Goal: Task Accomplishment & Management: Complete application form

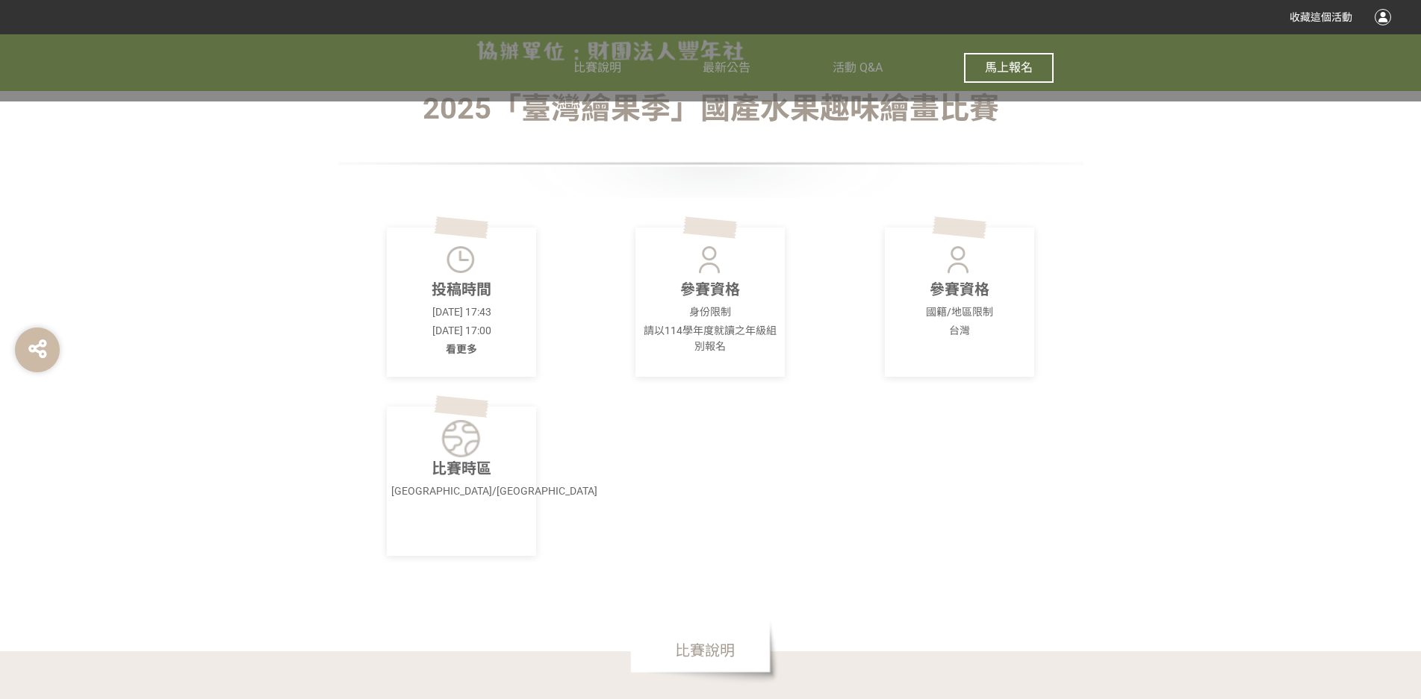
scroll to position [373, 0]
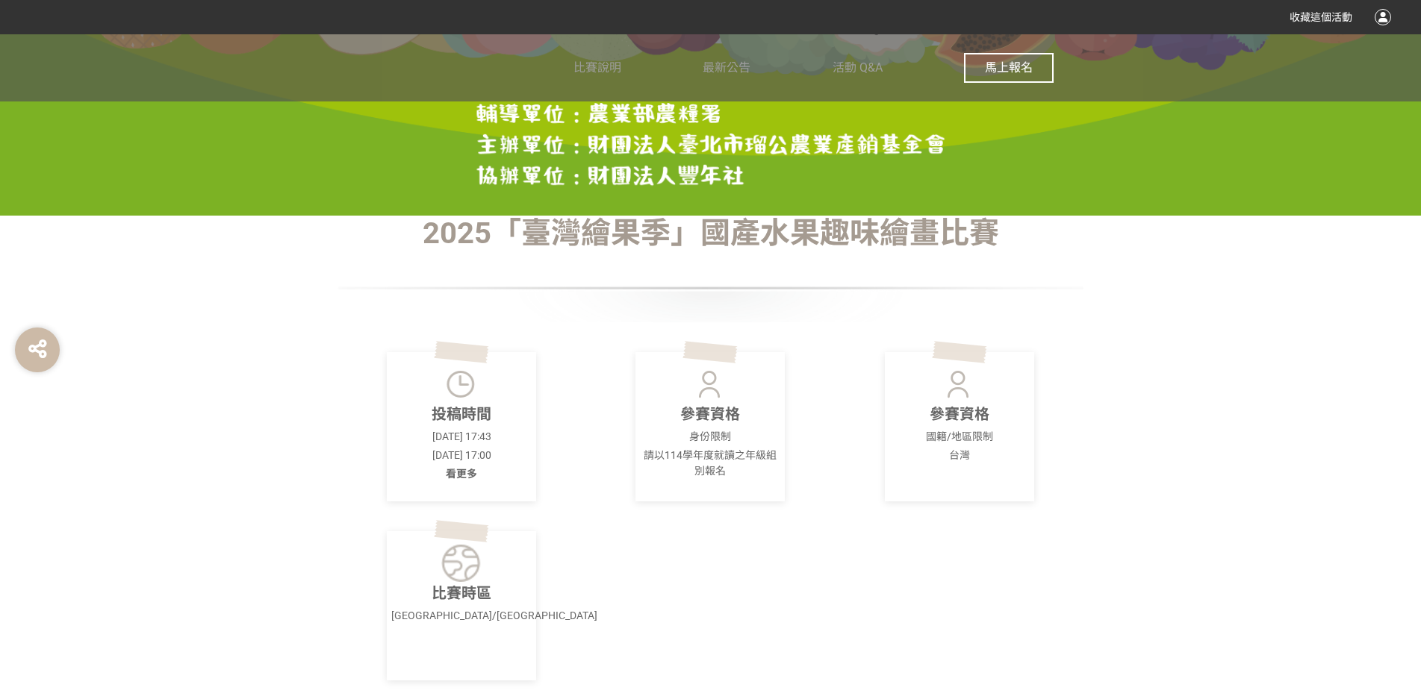
click at [1011, 60] on span "馬上報名" at bounding box center [1009, 67] width 48 height 14
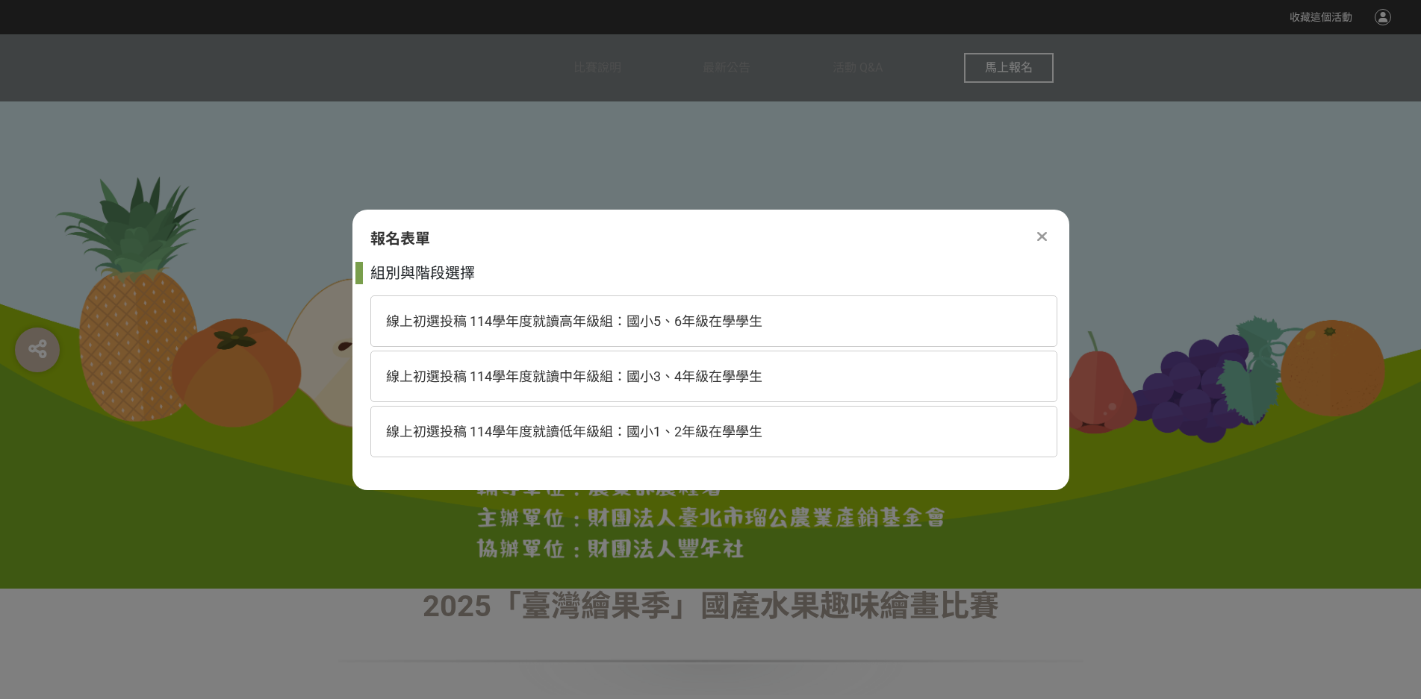
scroll to position [0, 0]
click at [711, 432] on span "線上初選投稿 114學年度就讀低年級組：國小1、2年級在學學生" at bounding box center [574, 432] width 376 height 16
select select "185293:185537"
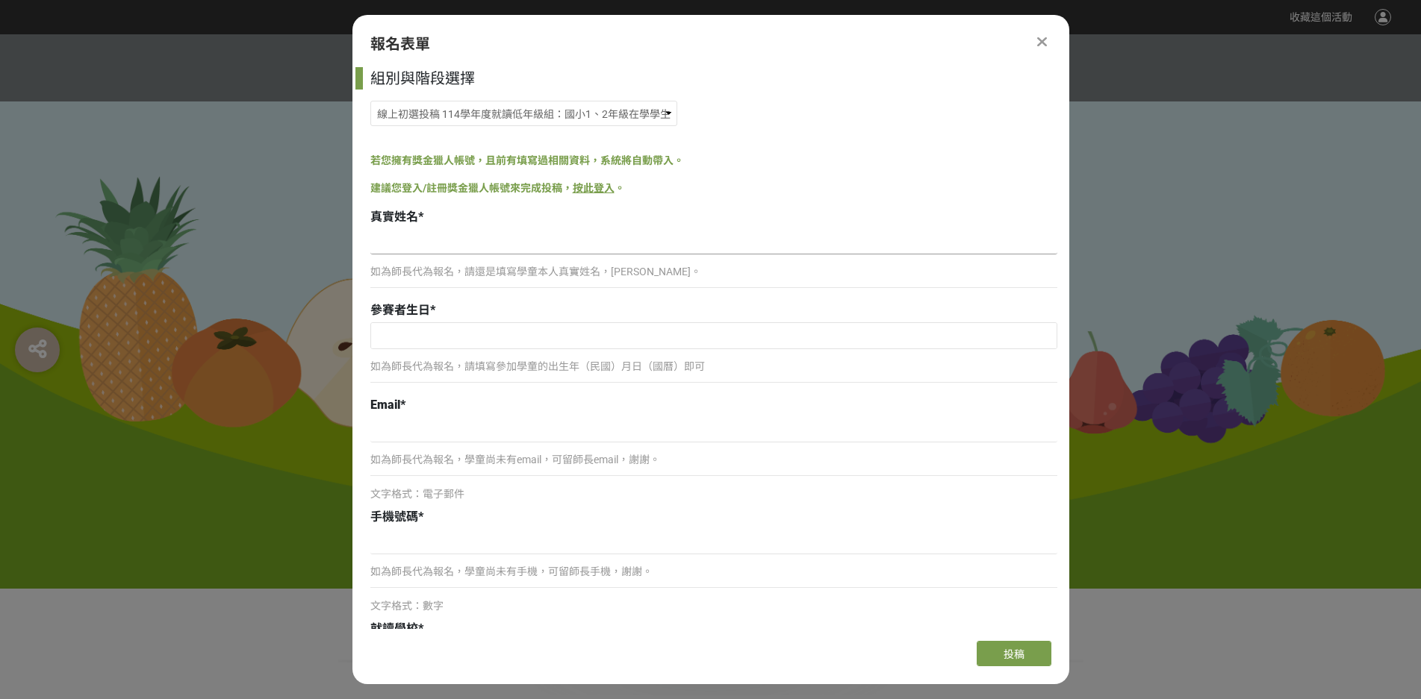
click at [458, 235] on input at bounding box center [713, 241] width 687 height 25
type input "d"
type input "林奕澄"
click at [442, 334] on input "text" at bounding box center [713, 335] width 685 height 25
click at [496, 364] on select "January February March April May June July August September October November De…" at bounding box center [463, 364] width 86 height 19
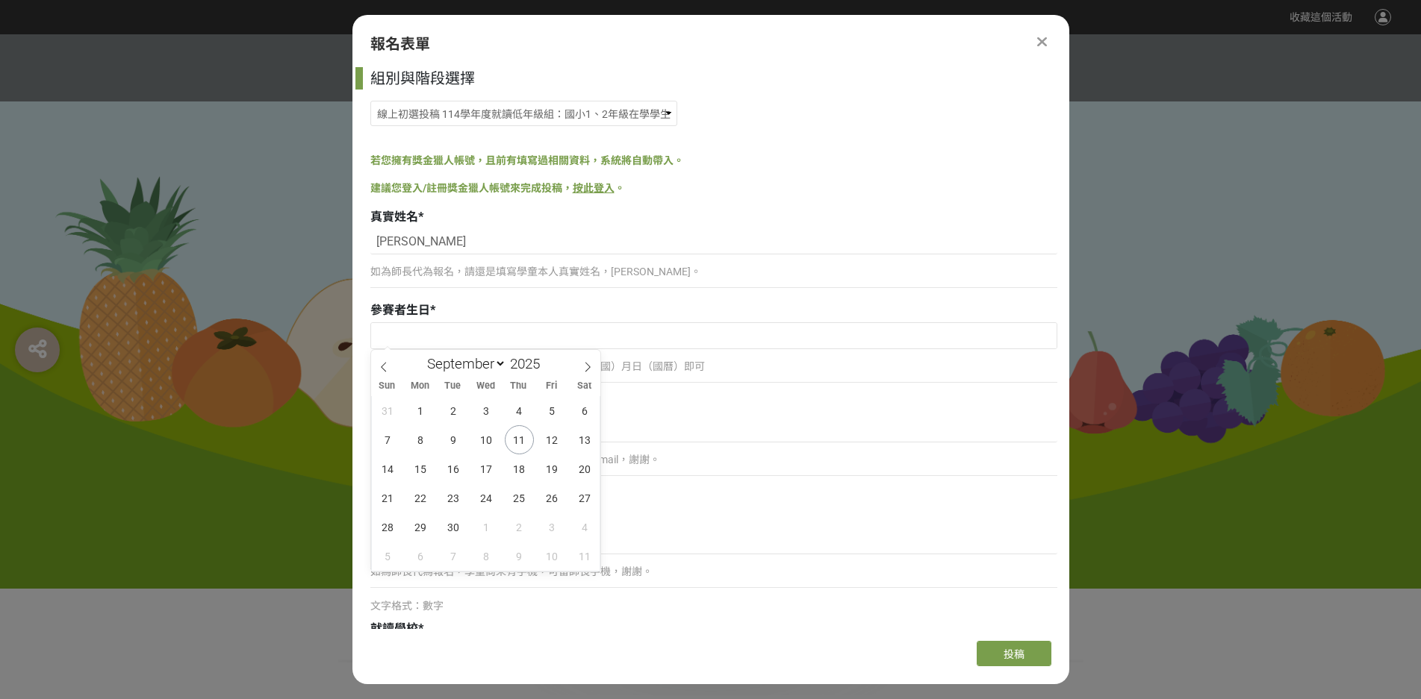
select select "7"
click at [420, 355] on select "January February March April May June July August September October November De…" at bounding box center [463, 364] width 86 height 19
click at [541, 362] on input "2025" at bounding box center [528, 363] width 45 height 17
click at [549, 370] on span at bounding box center [545, 368] width 10 height 9
click at [530, 363] on input "2024" at bounding box center [528, 363] width 45 height 17
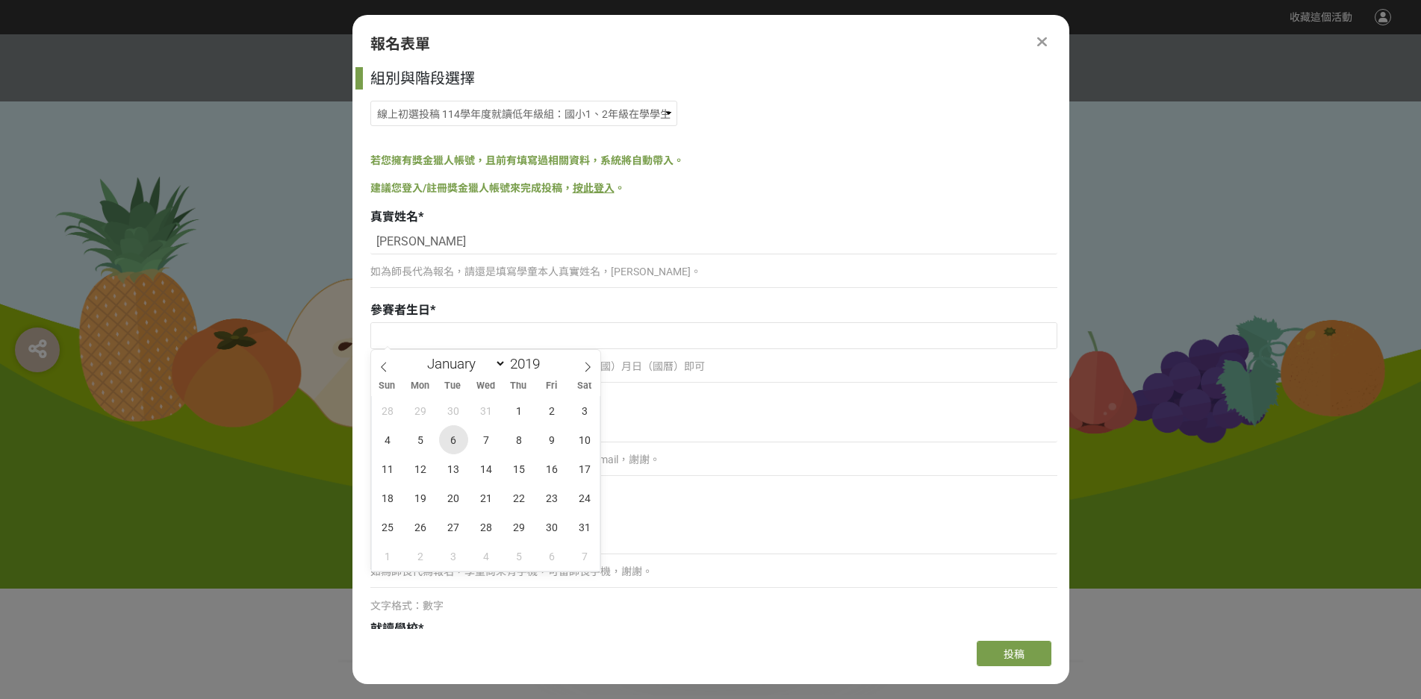
type input "2019"
click at [455, 440] on span "6" at bounding box center [453, 439] width 29 height 29
type input "[DATE]"
click at [449, 431] on input at bounding box center [713, 429] width 687 height 25
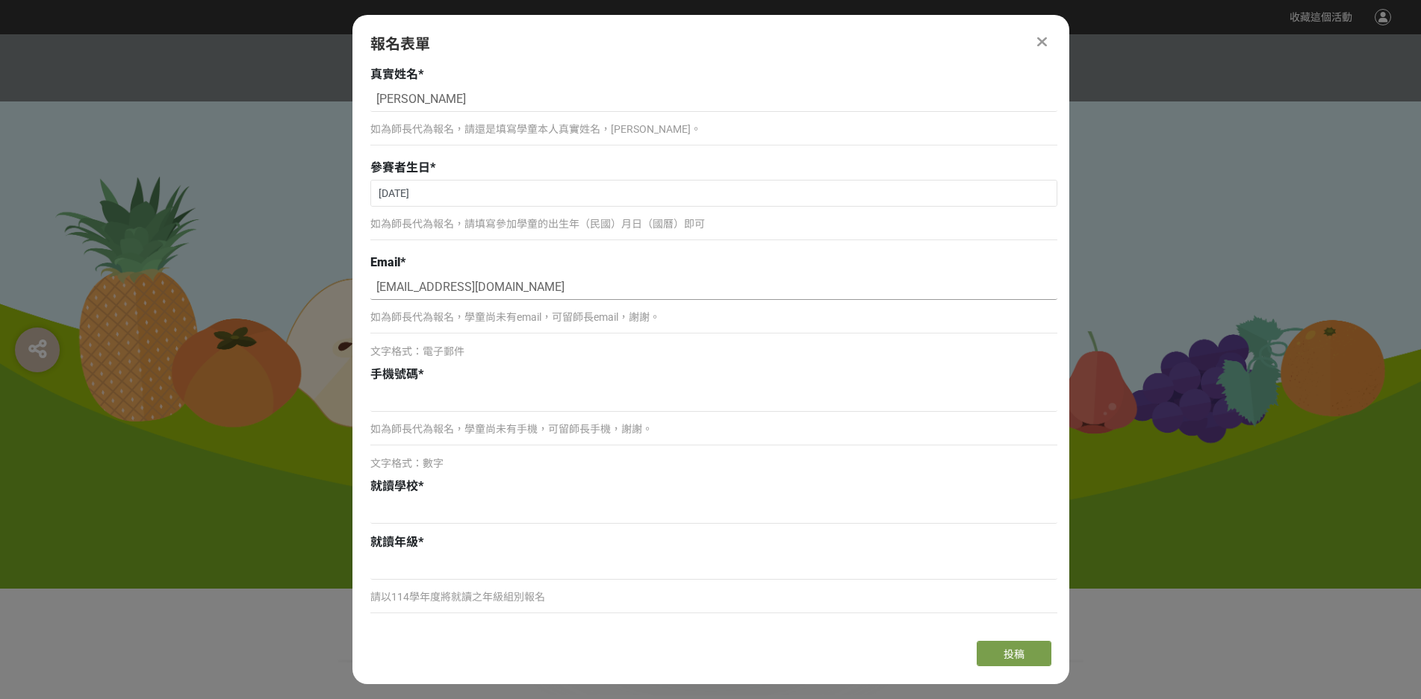
scroll to position [149, 0]
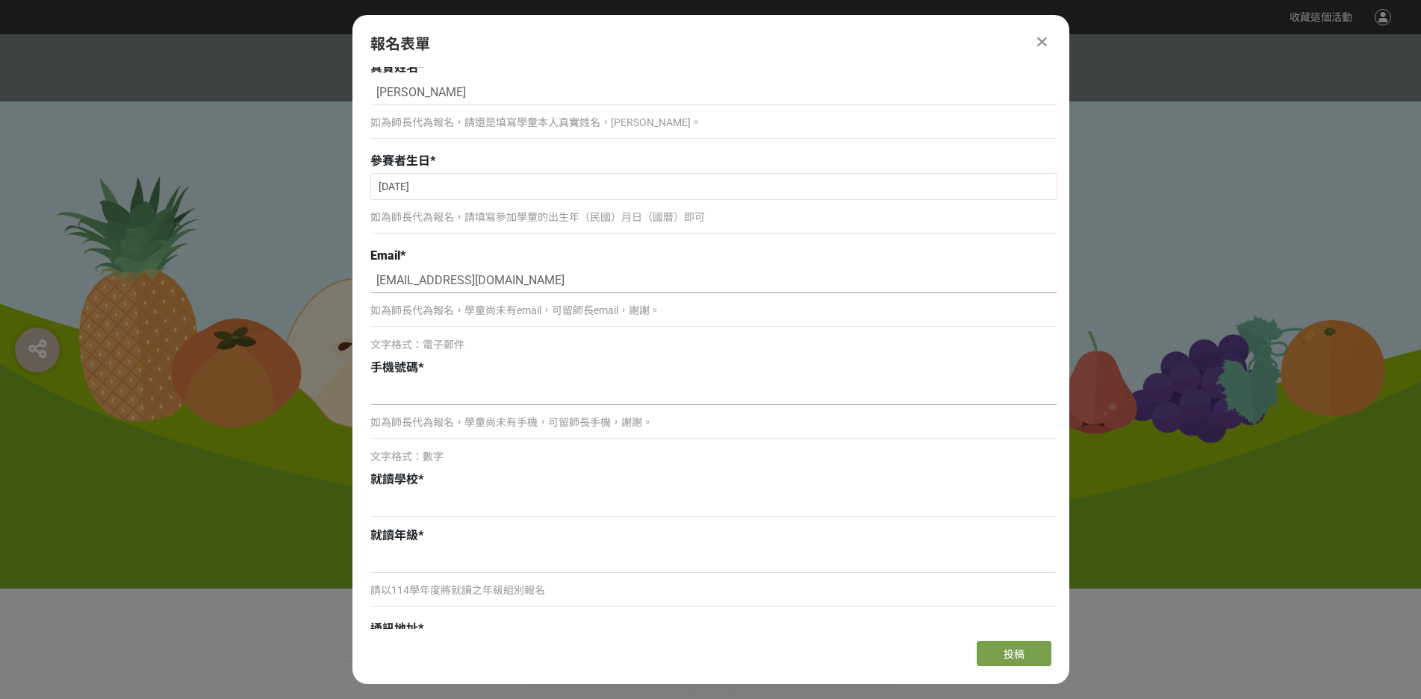
type input "[EMAIL_ADDRESS][DOMAIN_NAME]"
click at [474, 399] on input at bounding box center [713, 392] width 687 height 25
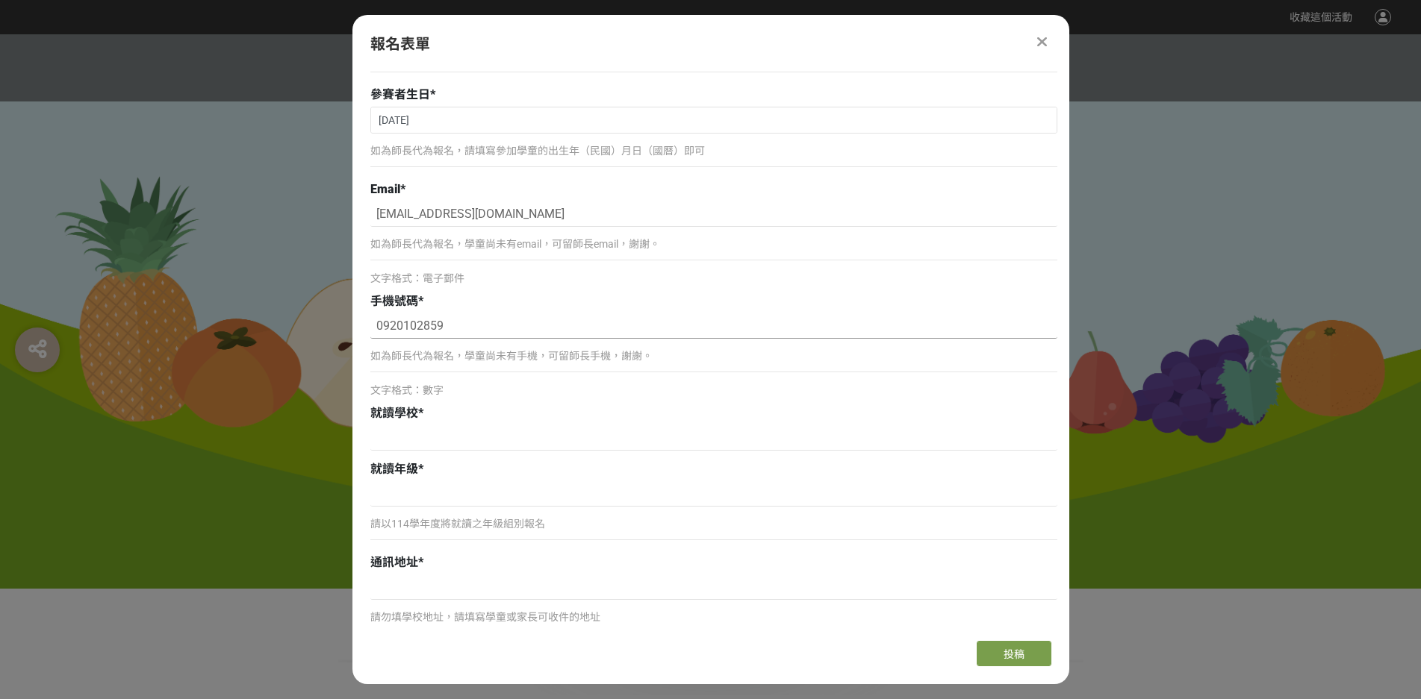
scroll to position [299, 0]
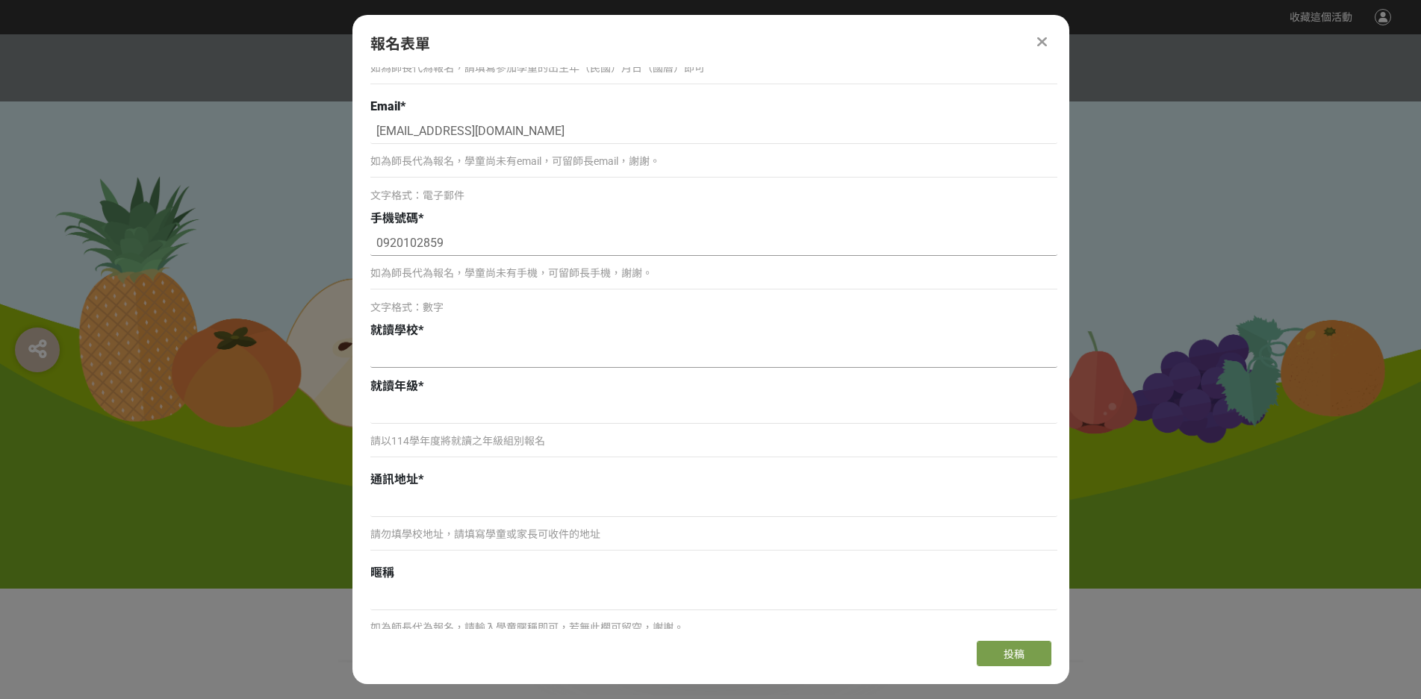
type input "0920102859"
click at [409, 352] on input at bounding box center [713, 355] width 687 height 25
type input "i"
type input "麻豆國小"
click at [418, 417] on input at bounding box center [713, 411] width 687 height 25
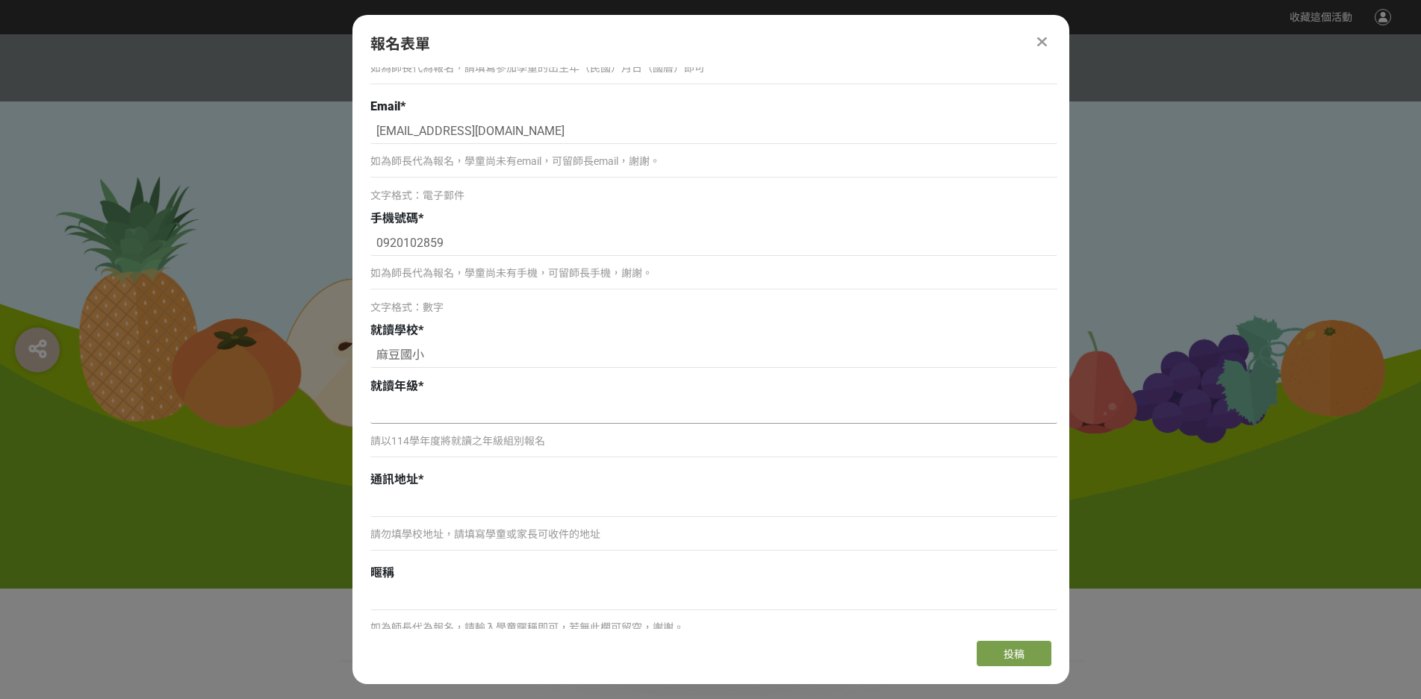
type input "1"
type input "m"
type input "一年級"
click at [400, 505] on input at bounding box center [713, 504] width 687 height 25
type input "i"
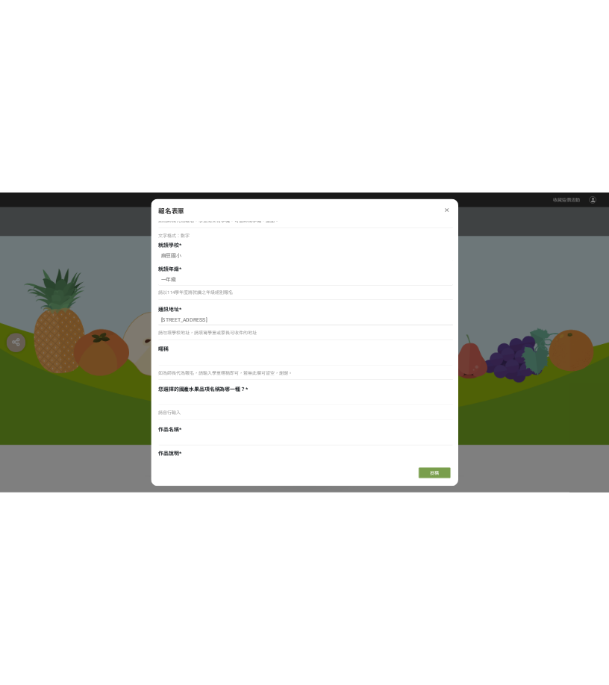
scroll to position [523, 0]
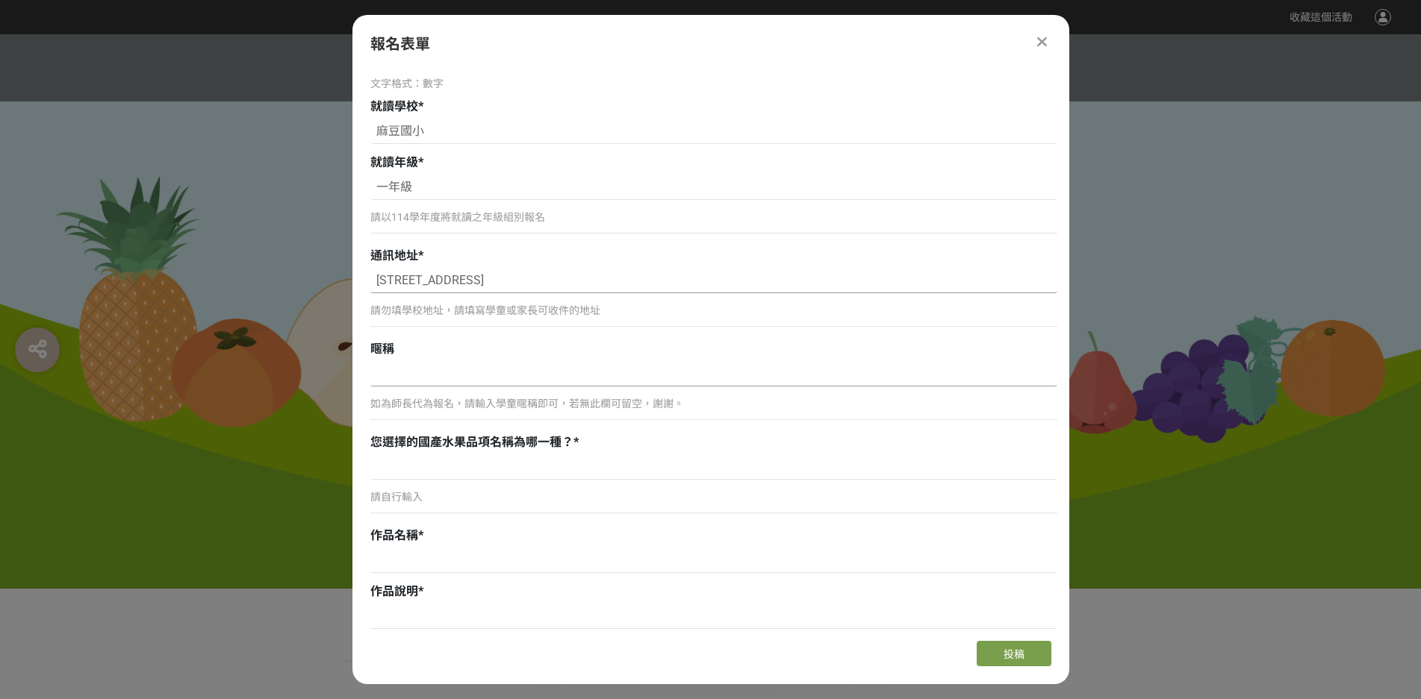
type input "[STREET_ADDRESS]"
click at [480, 383] on input at bounding box center [713, 373] width 687 height 25
click at [437, 470] on input at bounding box center [713, 467] width 687 height 25
type input "麻豆文旦"
click at [433, 558] on input at bounding box center [713, 560] width 687 height 25
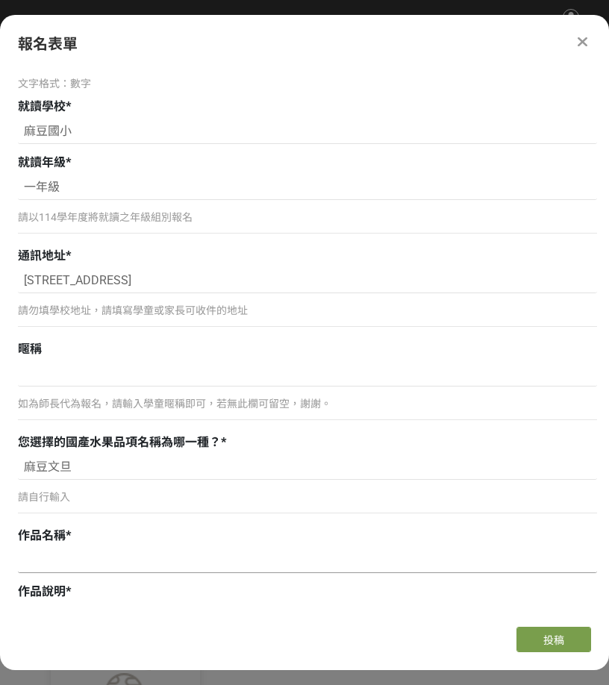
click at [43, 565] on input at bounding box center [307, 560] width 579 height 25
click at [174, 539] on div "作品名稱 *" at bounding box center [307, 536] width 579 height 18
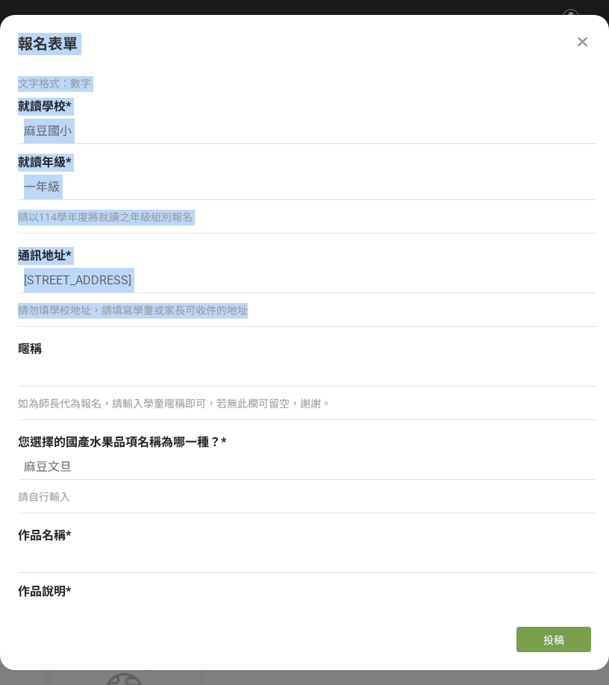
drag, startPoint x: 604, startPoint y: 314, endPoint x: 608, endPoint y: 352, distance: 38.3
click at [608, 352] on div "組別與階段選擇 線上初選投稿 114學年度就讀高年級組：國小5、6年級在學學生 線上初選投稿 114學年度就讀中年級組：國小3、4年級在學學生 線上初選投稿 …" at bounding box center [304, 341] width 609 height 548
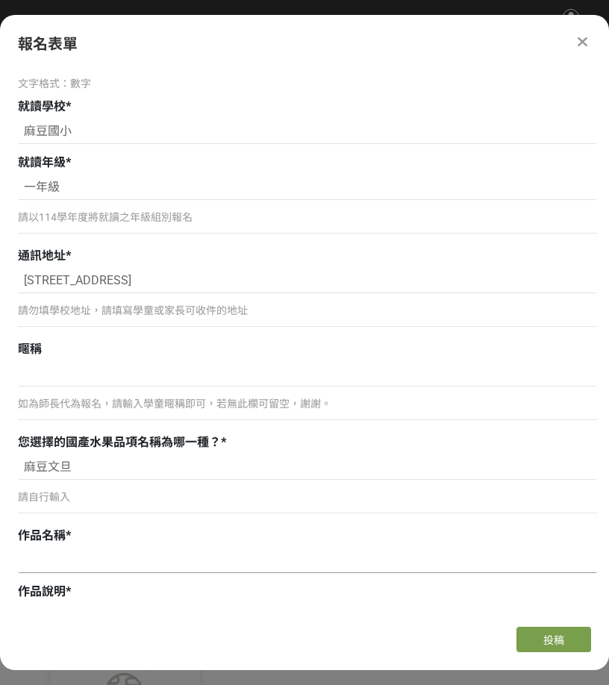
click at [187, 556] on input at bounding box center [307, 560] width 579 height 25
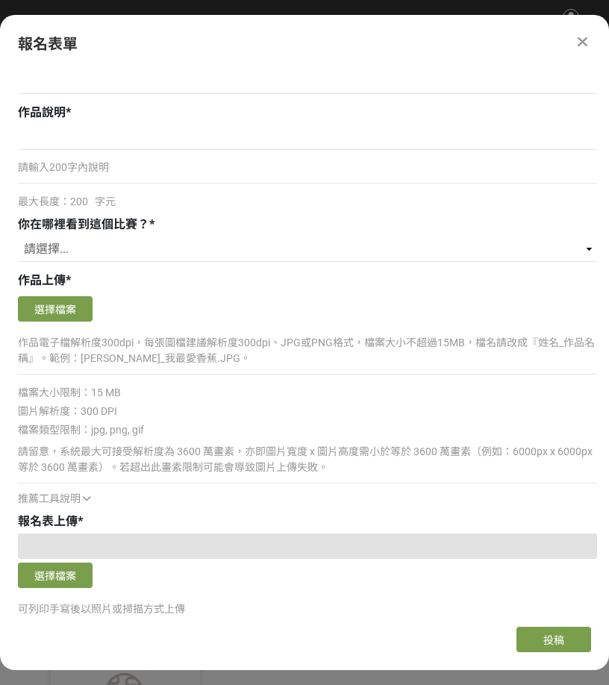
click at [604, 60] on div "報名表單 組別與階段選擇 線上初選投稿 114學年度就讀高年級組：國小5、6年級在學學生 線上初選投稿 114學年度就讀中年級組：國小3、4年級在學學生 線上…" at bounding box center [304, 342] width 609 height 655
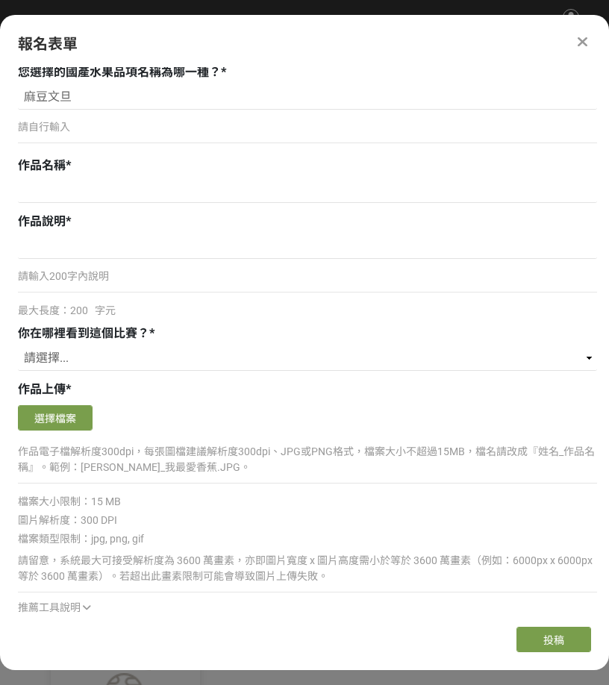
scroll to position [885, 0]
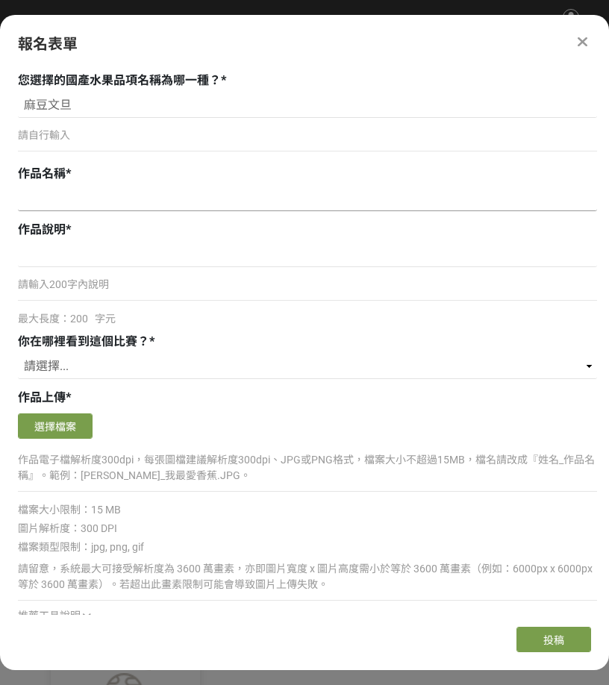
click at [96, 199] on input at bounding box center [307, 198] width 579 height 25
type input "阿公的柚子園"
click at [59, 260] on input at bounding box center [307, 254] width 579 height 25
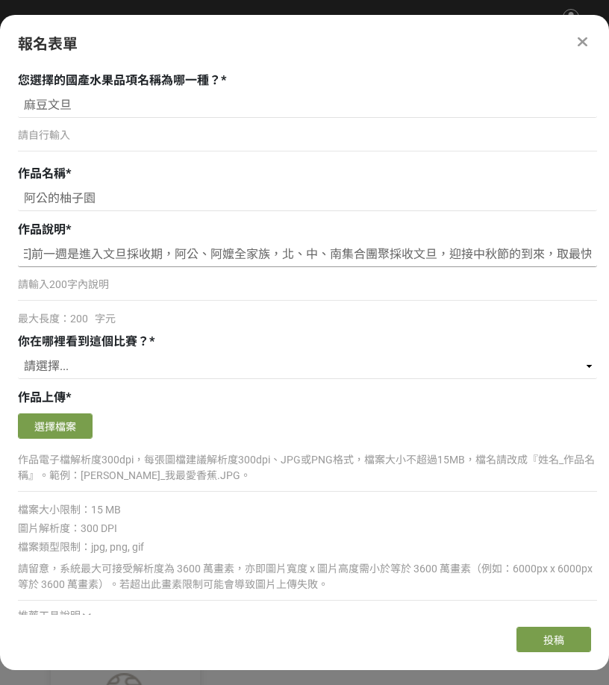
scroll to position [0, 179]
click at [529, 253] on input "每到24節氣中的[PERSON_NAME]前一週是進入文旦採收期，阿公、阿嬤全家族，北、中、南集合團聚採收文旦，迎接中秋節的到來，取最快樂歡笑的時光。" at bounding box center [307, 254] width 579 height 25
type input "每到24節氣中的[PERSON_NAME]前一週是進入文旦採收期，阿公、阿嬤全家族，北、中、南集合團聚採收文旦，迎接中秋節的到來，取最快樂歡笑的時光。"
click at [182, 298] on div "請輸入200字內說明" at bounding box center [307, 291] width 579 height 34
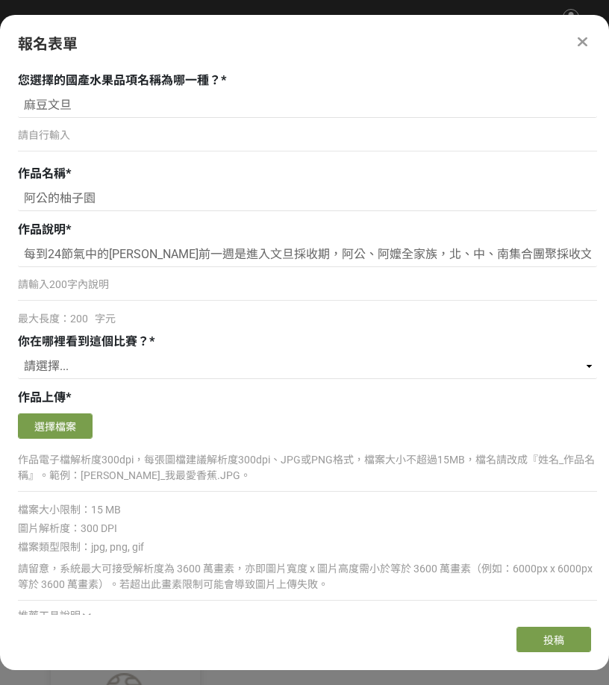
click at [165, 298] on div "請輸入200字內說明" at bounding box center [307, 291] width 579 height 34
click at [58, 288] on p "請輸入200字內說明" at bounding box center [307, 285] width 579 height 16
click at [66, 287] on p "請輸入200字內說明" at bounding box center [307, 285] width 579 height 16
click at [582, 367] on select "請選擇... 獎金獵人網站 Facebook / Instagram 校園講座 / 老師系上推薦 電子郵件 海報 其他" at bounding box center [307, 366] width 579 height 25
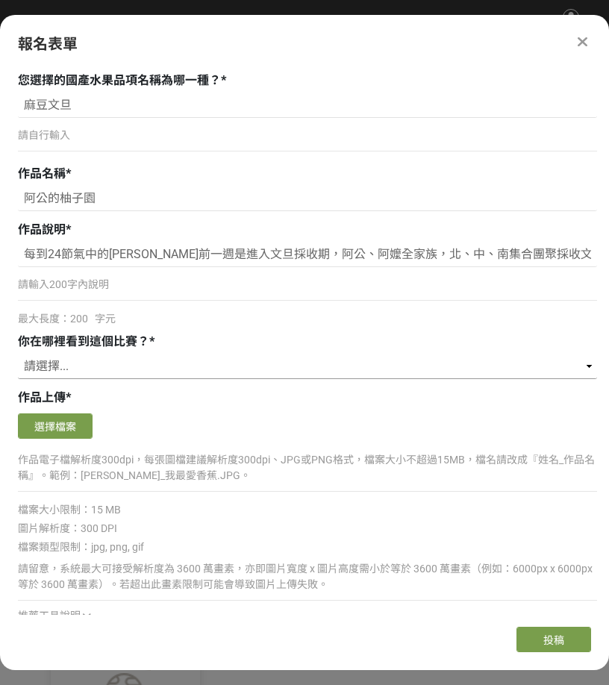
select select "Facebook / Instagram"
click at [18, 354] on select "請選擇... 獎金獵人網站 Facebook / Instagram 校園講座 / 老師系上推薦 電子郵件 海報 其他" at bounding box center [307, 366] width 579 height 25
click at [75, 431] on button "選擇檔案" at bounding box center [55, 426] width 75 height 25
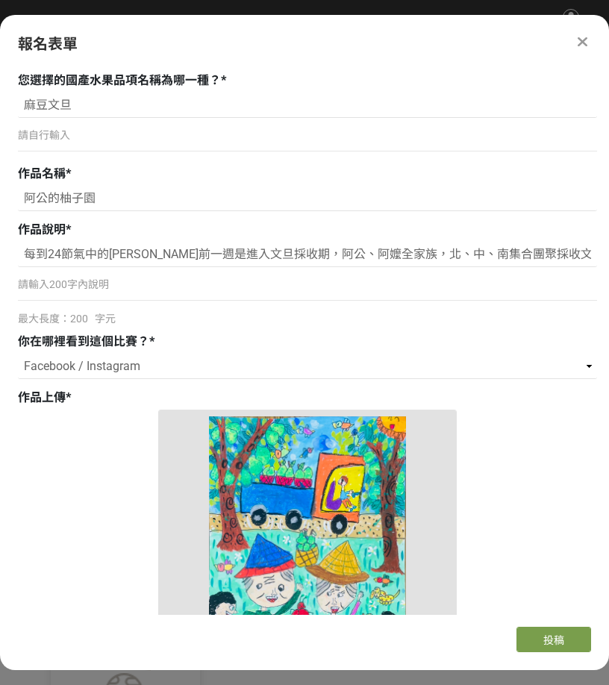
drag, startPoint x: 604, startPoint y: 342, endPoint x: 608, endPoint y: 372, distance: 30.2
click at [608, 372] on div "組別與階段選擇 線上初選投稿 114學年度就讀高年級組：國小5、6年級在學學生 線上初選投稿 114學年度就讀中年級組：國小3、4年級在學學生 線上初選投稿 …" at bounding box center [304, 341] width 609 height 548
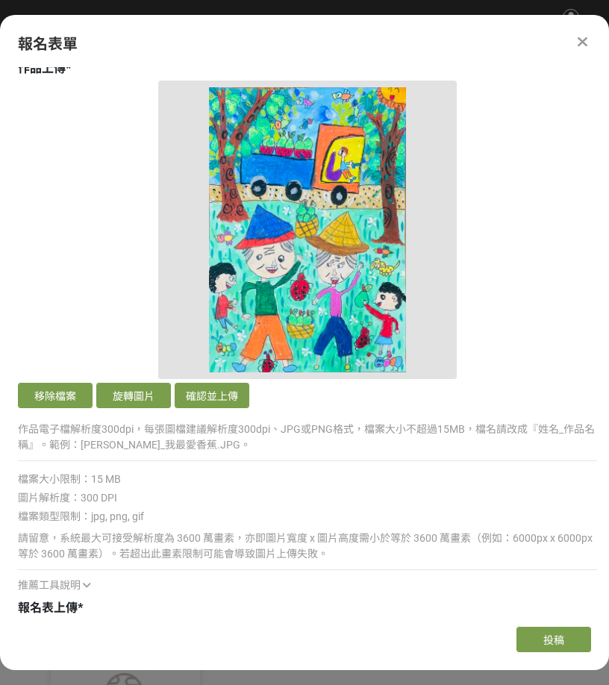
scroll to position [1210, 0]
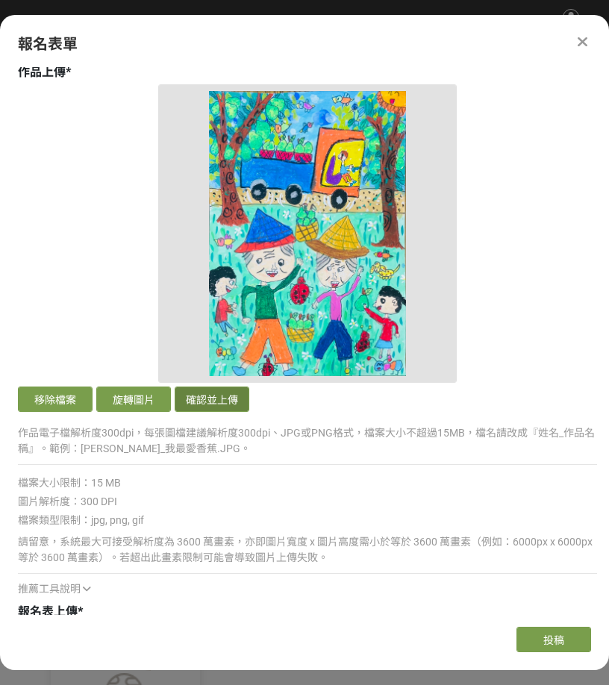
click at [211, 399] on button "確認並上傳" at bounding box center [212, 399] width 75 height 25
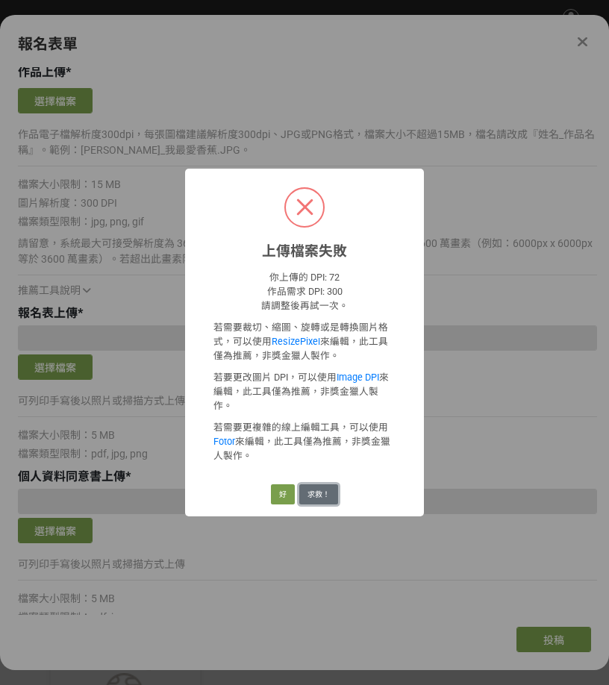
click at [321, 489] on button "求救！" at bounding box center [318, 494] width 39 height 21
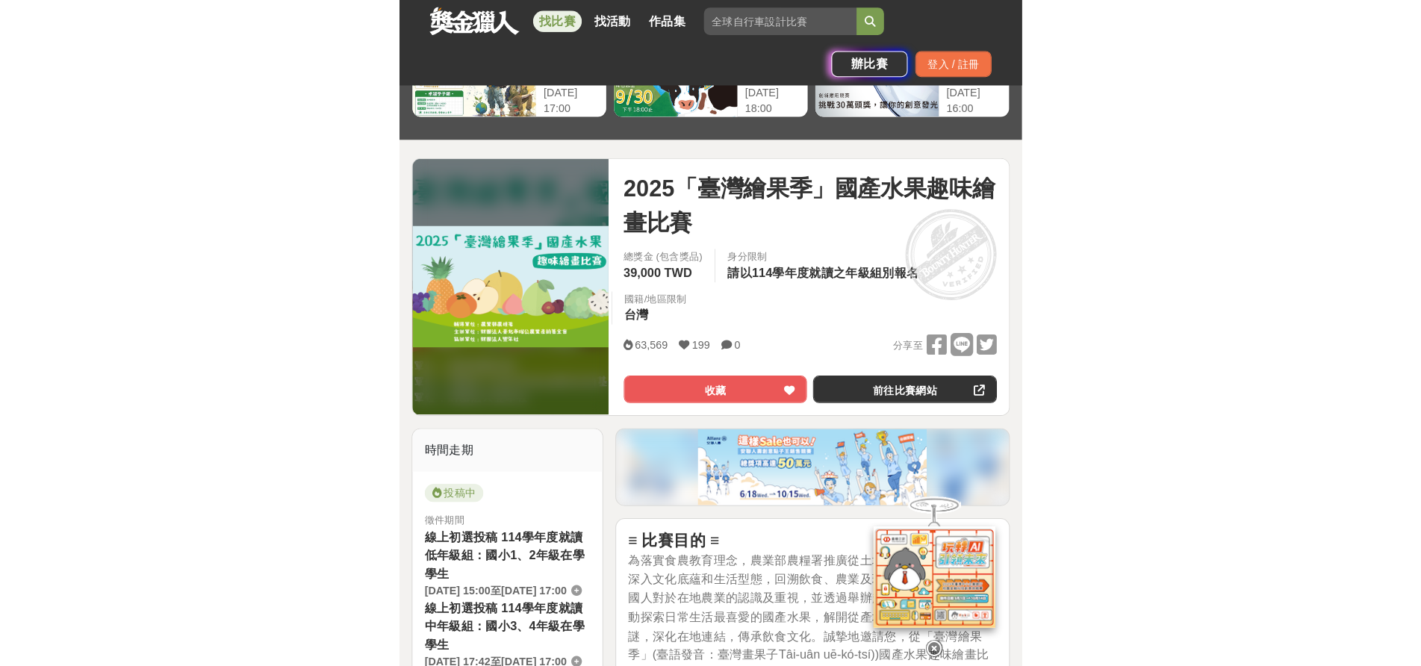
scroll to position [224, 0]
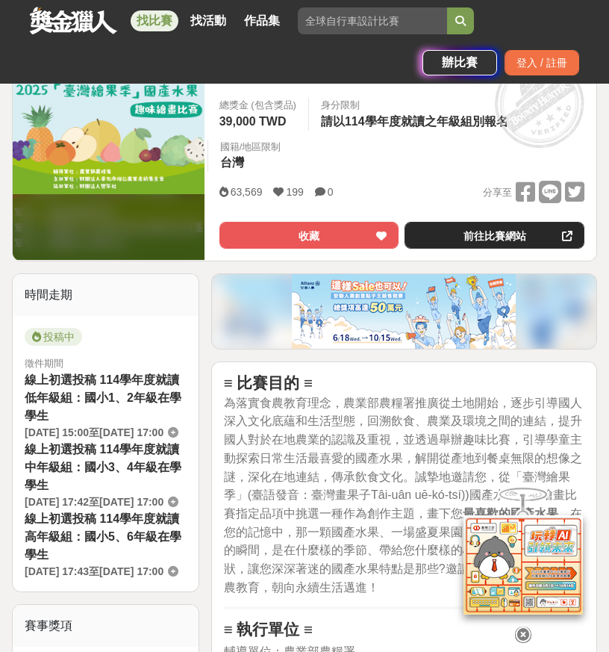
click at [502, 235] on link "前往比賽網站" at bounding box center [495, 235] width 180 height 27
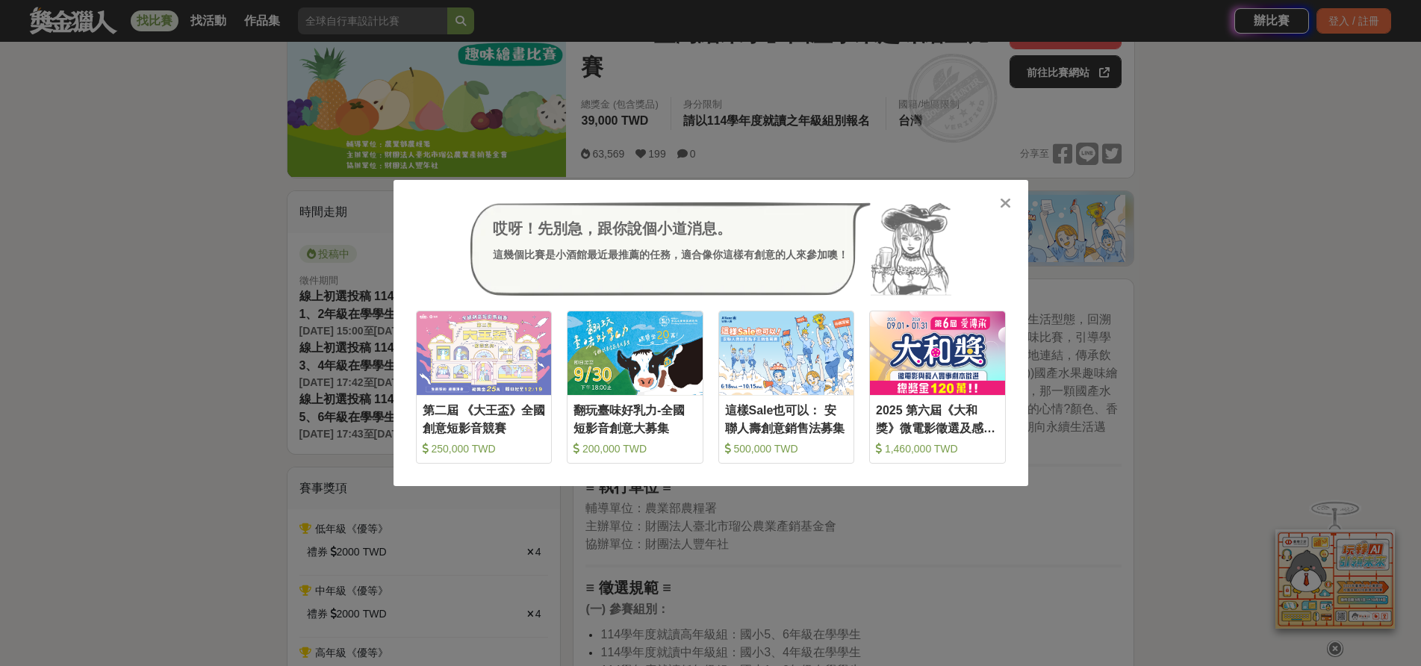
click at [608, 204] on icon at bounding box center [1005, 203] width 11 height 15
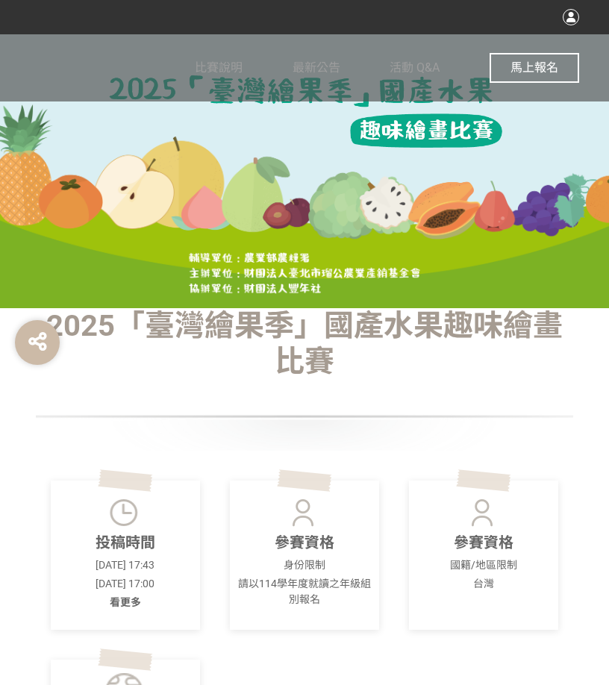
click at [529, 68] on span "馬上報名" at bounding box center [535, 67] width 48 height 14
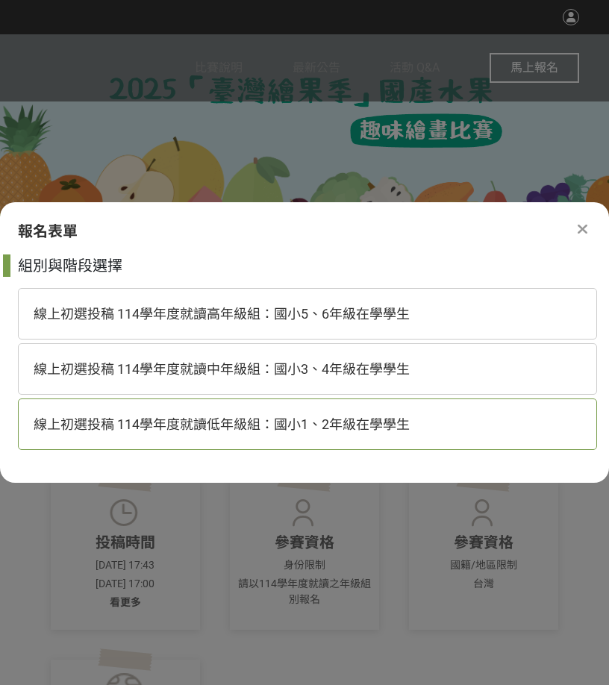
click at [343, 428] on span "線上初選投稿 114學年度就讀低年級組：國小1、2年級在學學生" at bounding box center [222, 425] width 376 height 16
select select "185293:185537"
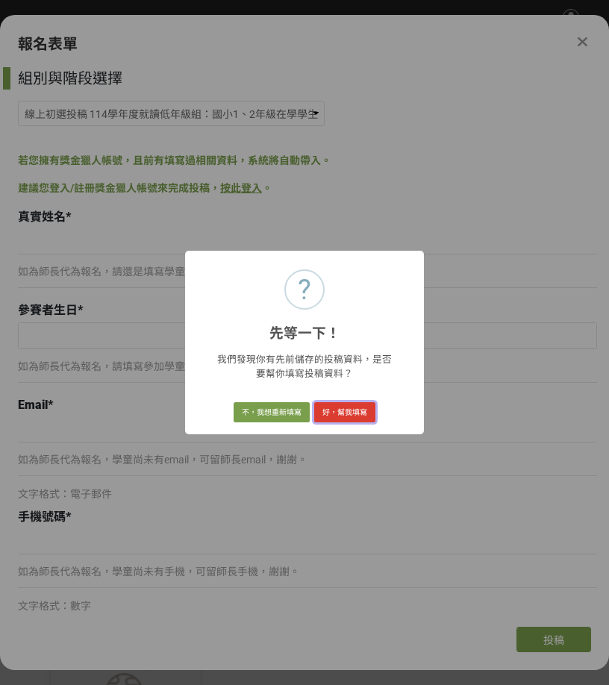
click at [354, 418] on button "好，幫我填寫" at bounding box center [344, 412] width 61 height 21
type input "[PERSON_NAME]"
type input "[DATE]"
type input "[EMAIL_ADDRESS][DOMAIN_NAME]"
type input "0920102859"
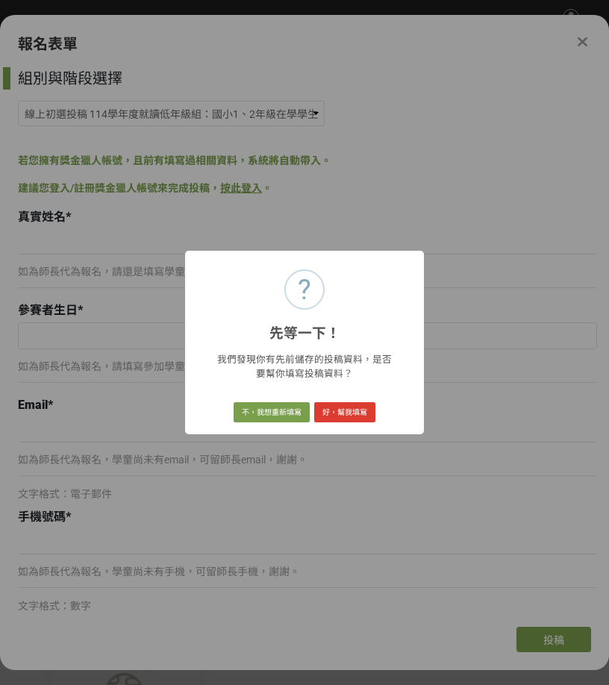
type input "麻豆國小"
type input "一年級"
type input "[STREET_ADDRESS]"
type input "麻豆文旦"
type input "阿公的柚子園"
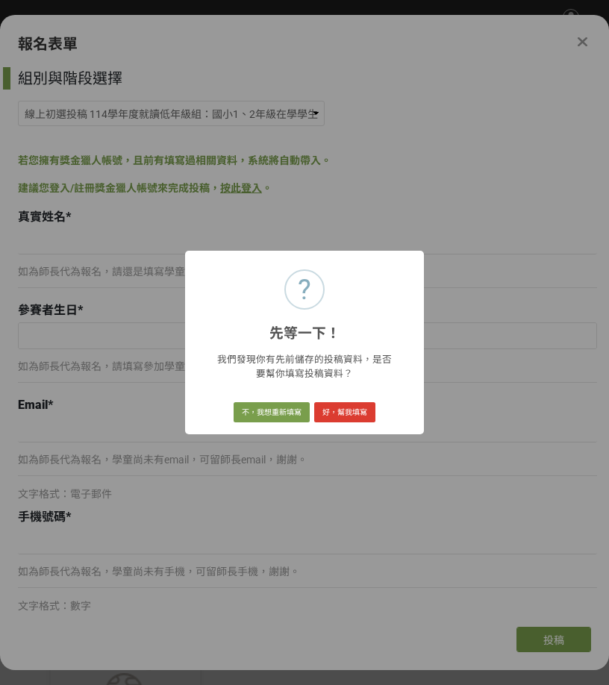
type input "每到24節氣中的[PERSON_NAME]前一週是進入文旦採收期，阿公、阿嬤全家族，北、中、南集合團聚採收文旦，迎接中秋節的到來，取最快樂歡笑的時光。"
select select "Facebook / Instagram"
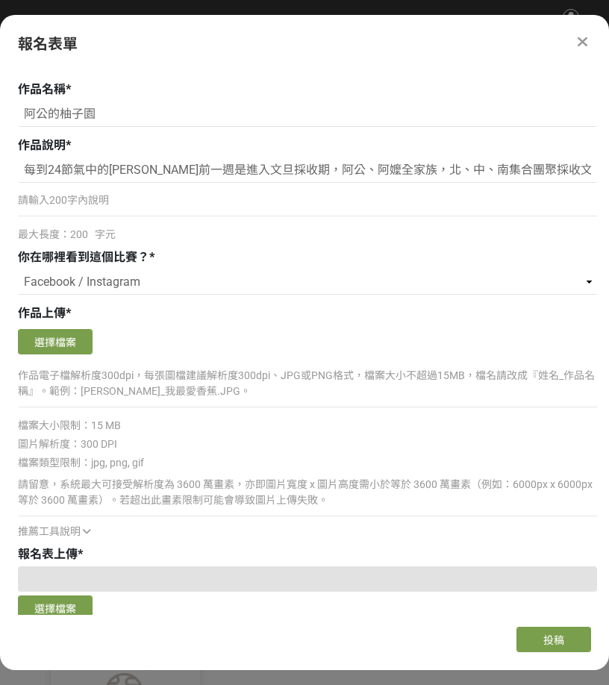
scroll to position [970, 0]
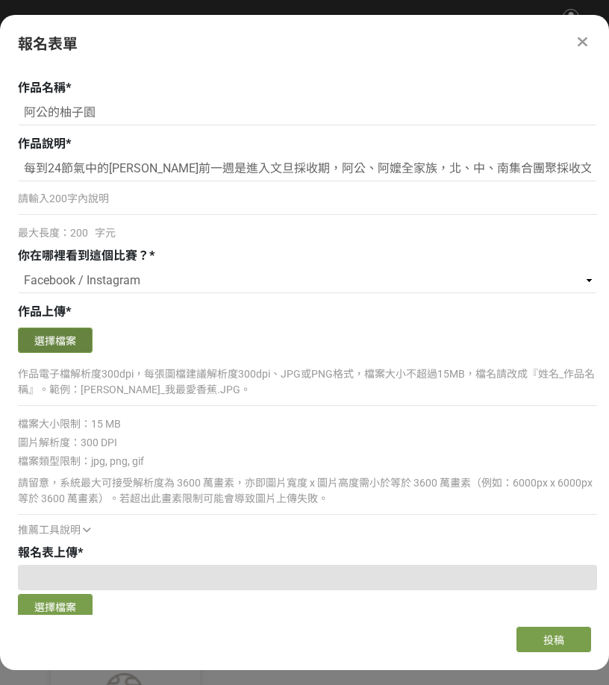
click at [72, 343] on button "選擇檔案" at bounding box center [55, 340] width 75 height 25
click at [63, 340] on button "選擇檔案" at bounding box center [55, 340] width 75 height 25
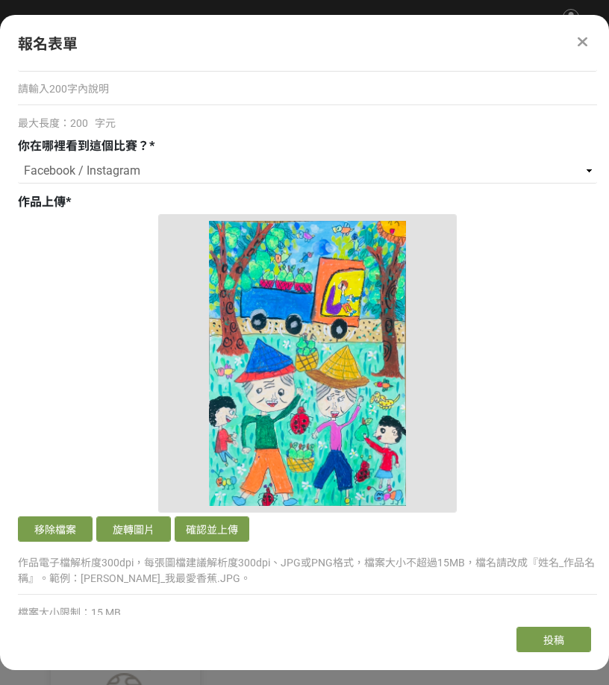
scroll to position [1269, 0]
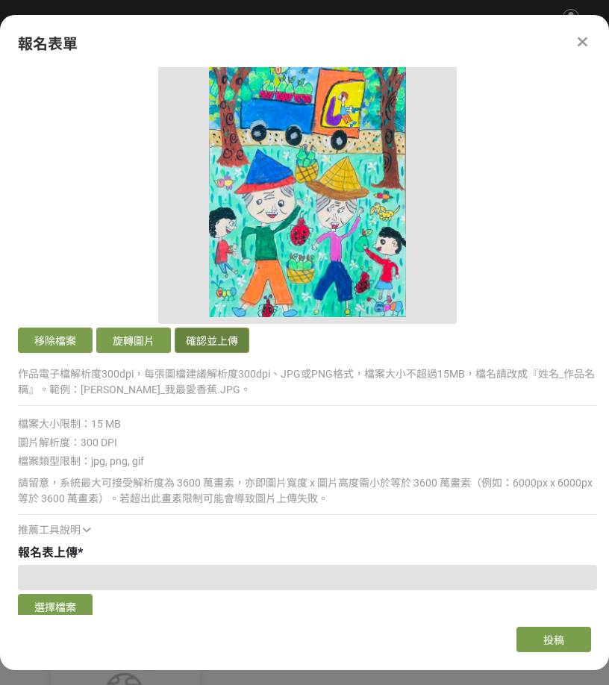
click at [217, 344] on button "確認並上傳" at bounding box center [212, 340] width 75 height 25
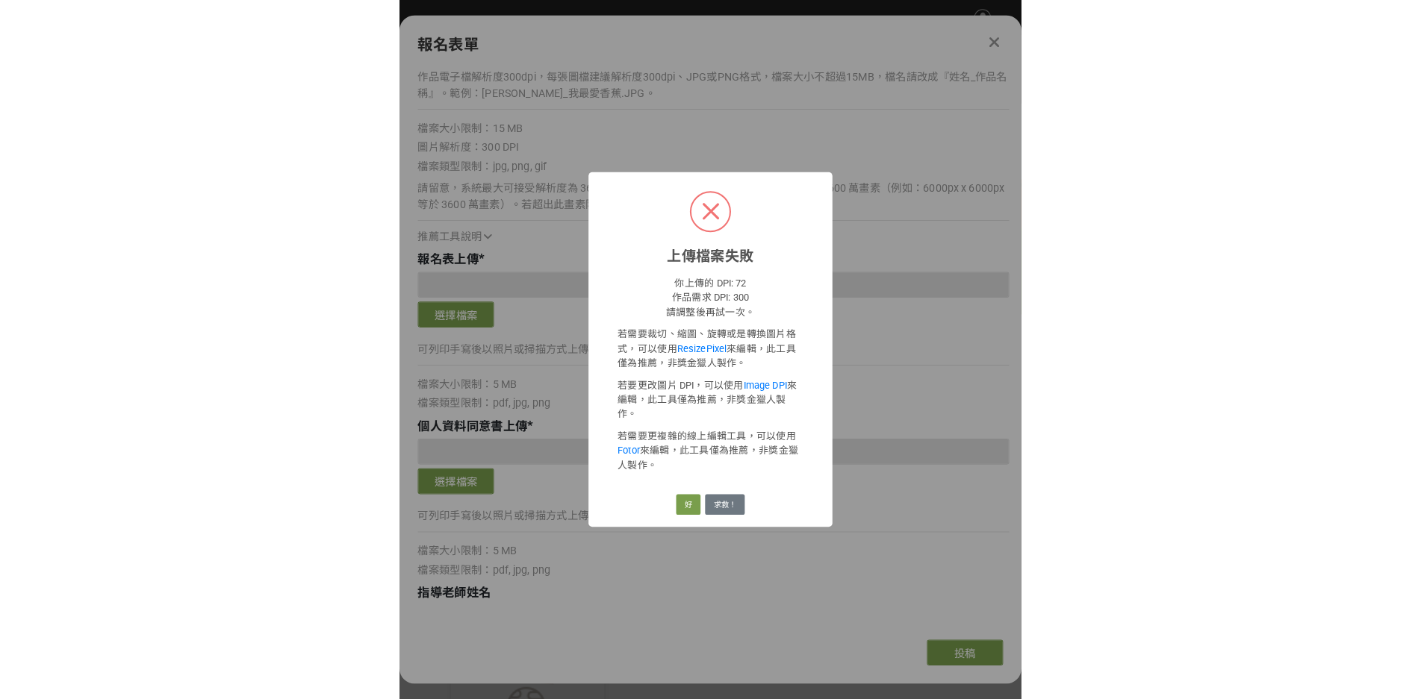
scroll to position [970, 0]
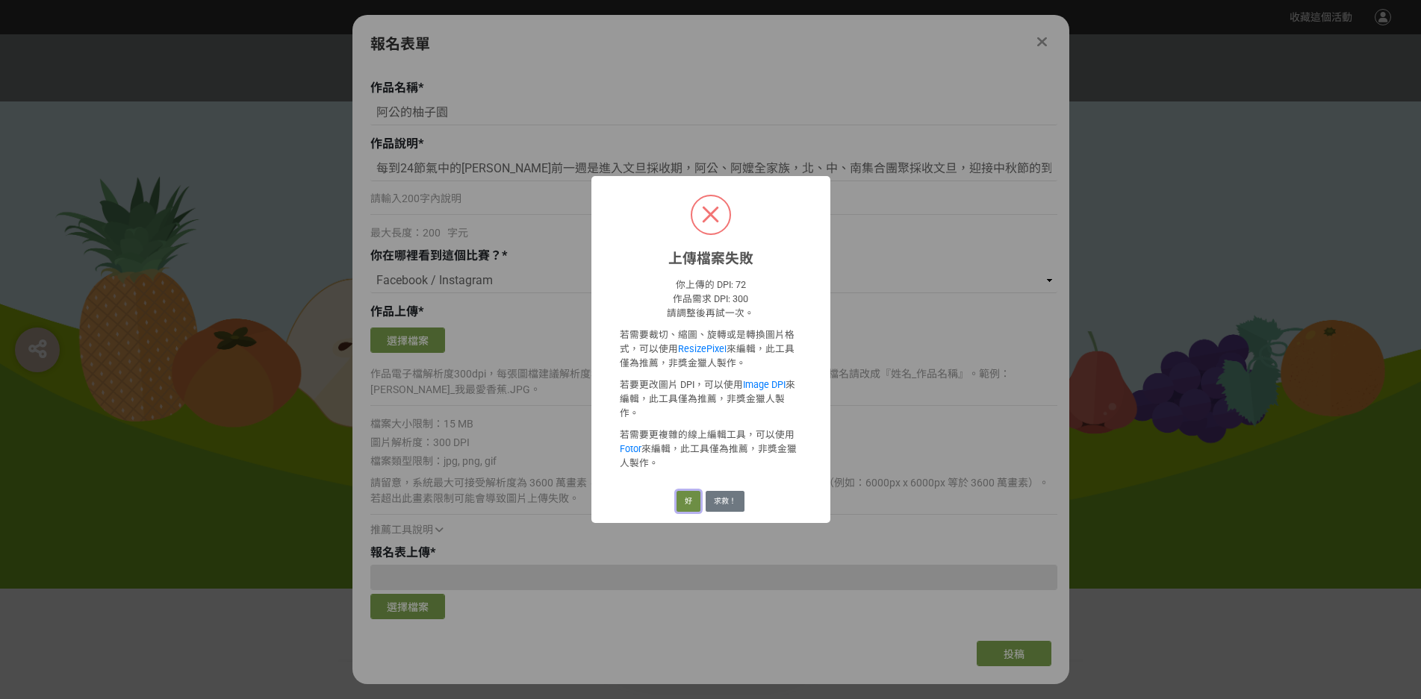
click at [608, 502] on button "好" at bounding box center [688, 501] width 24 height 21
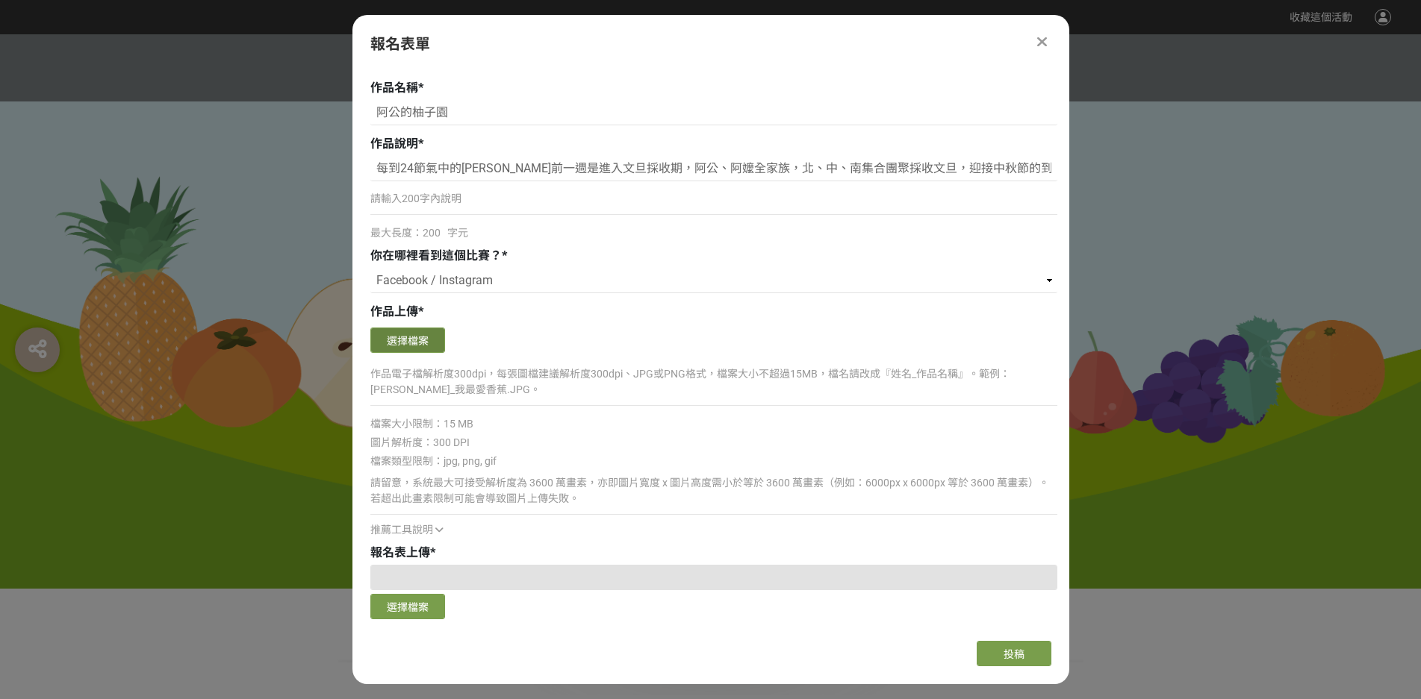
click at [411, 343] on button "選擇檔案" at bounding box center [407, 340] width 75 height 25
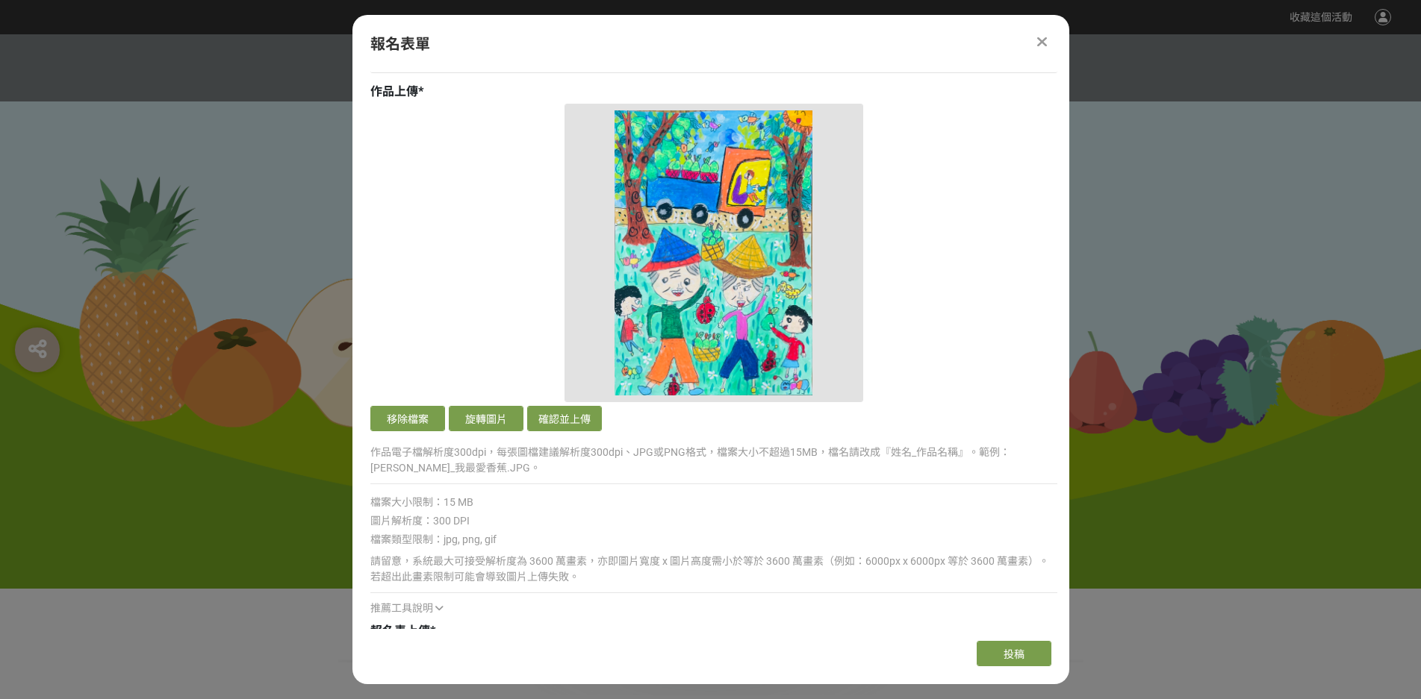
scroll to position [1194, 0]
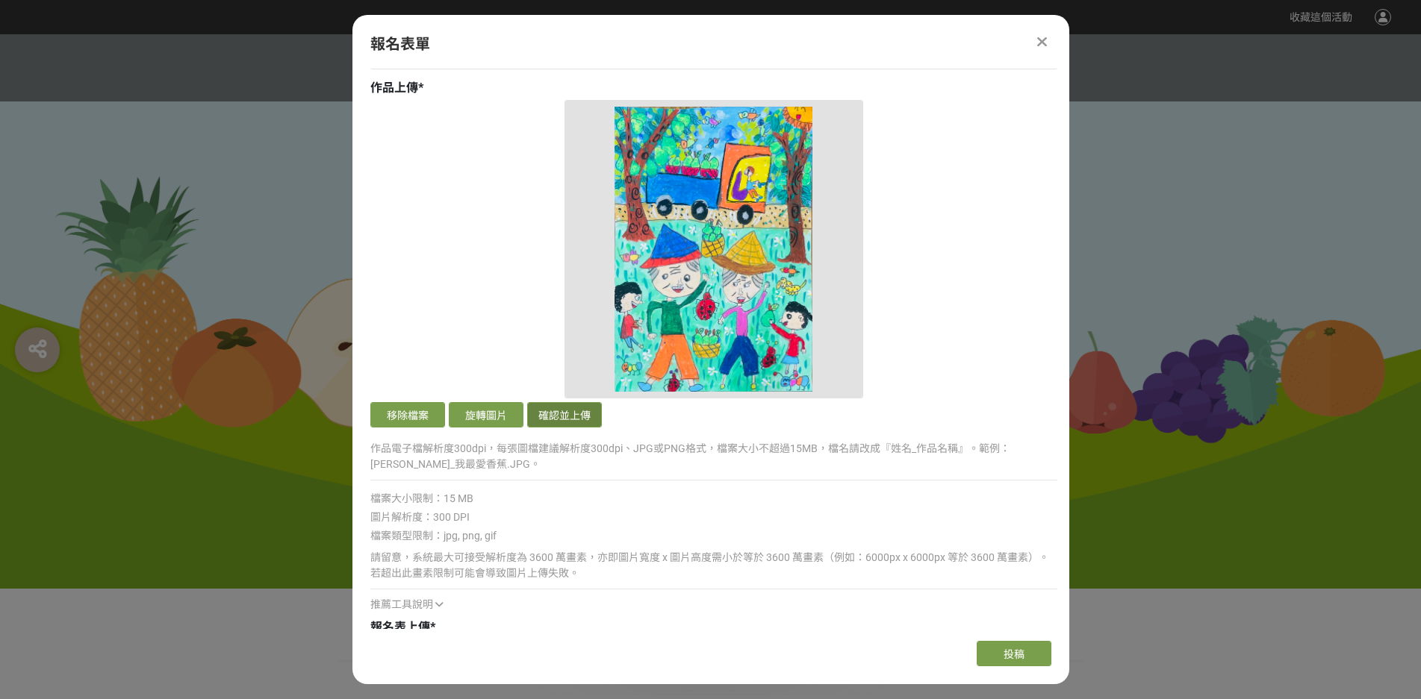
click at [568, 418] on button "確認並上傳" at bounding box center [564, 414] width 75 height 25
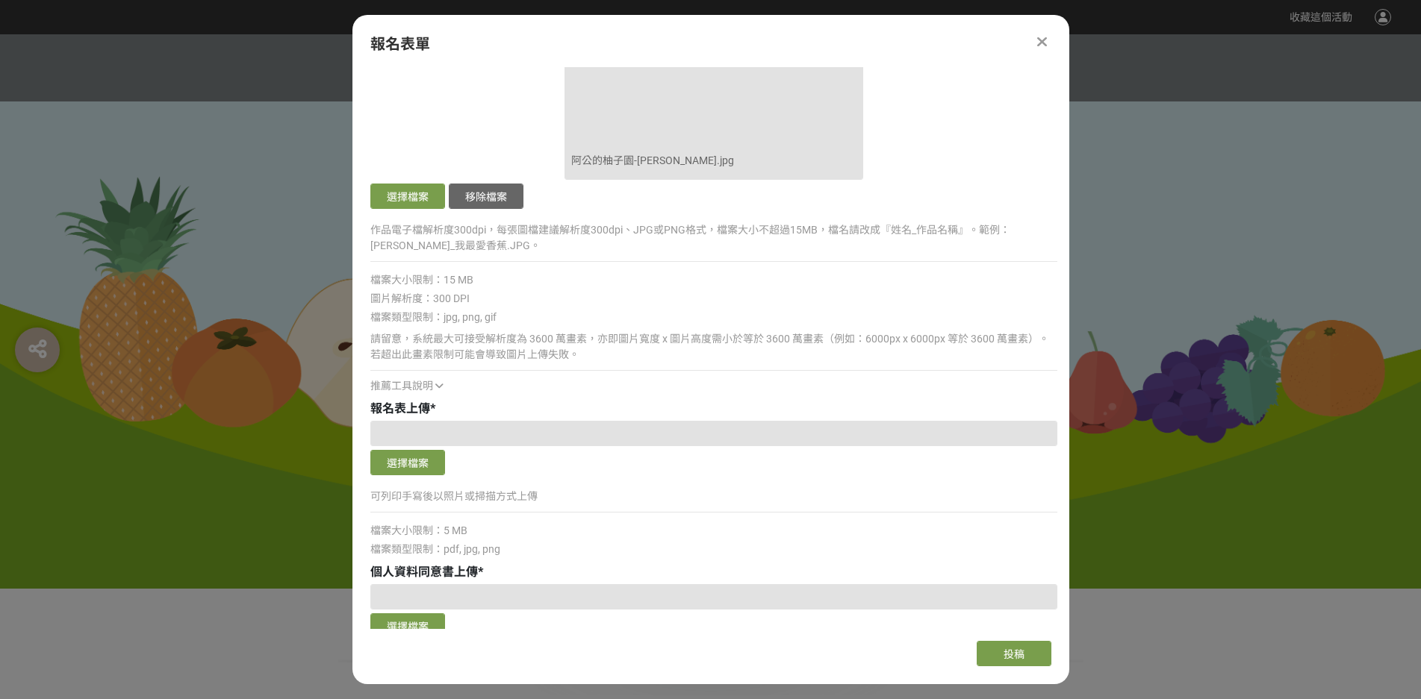
scroll to position [1493, 0]
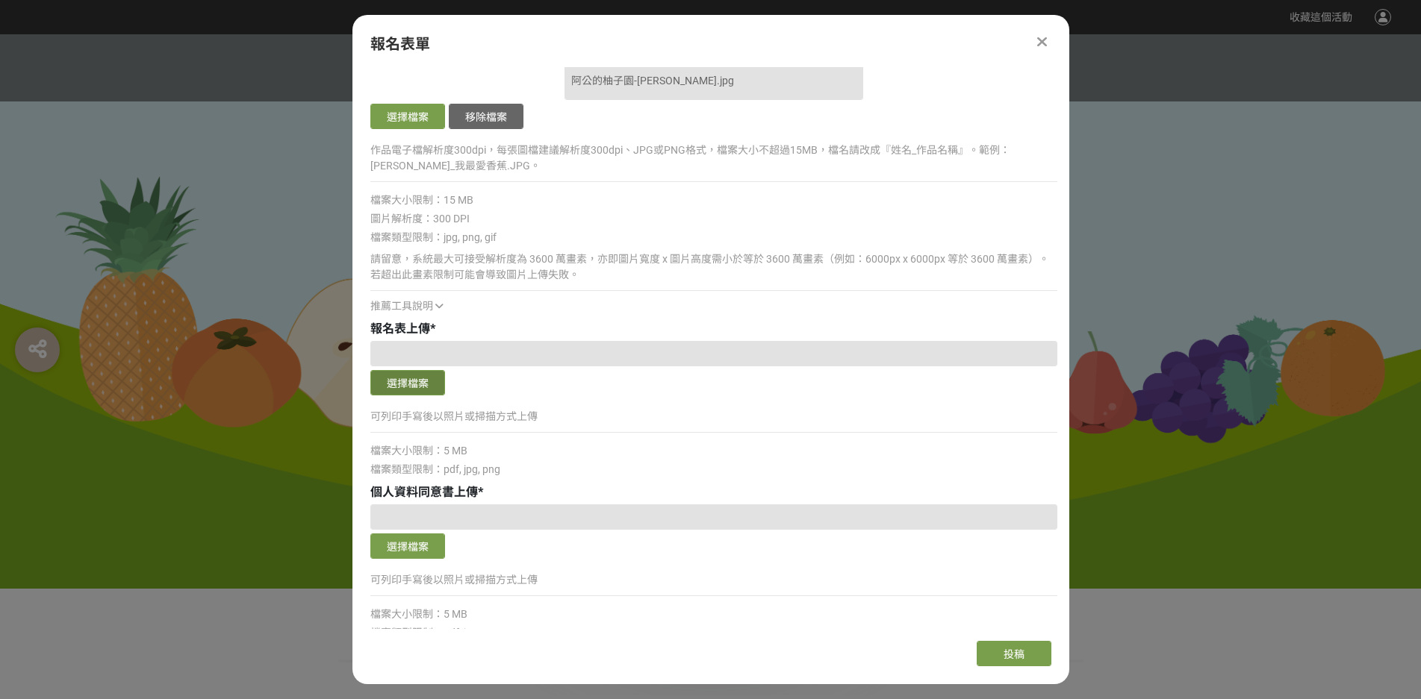
click at [414, 387] on button "選擇檔案" at bounding box center [407, 382] width 75 height 25
click at [407, 386] on button "選擇檔案" at bounding box center [407, 382] width 75 height 25
click at [418, 544] on button "選擇檔案" at bounding box center [407, 546] width 75 height 25
click at [415, 546] on button "選擇檔案" at bounding box center [407, 546] width 75 height 25
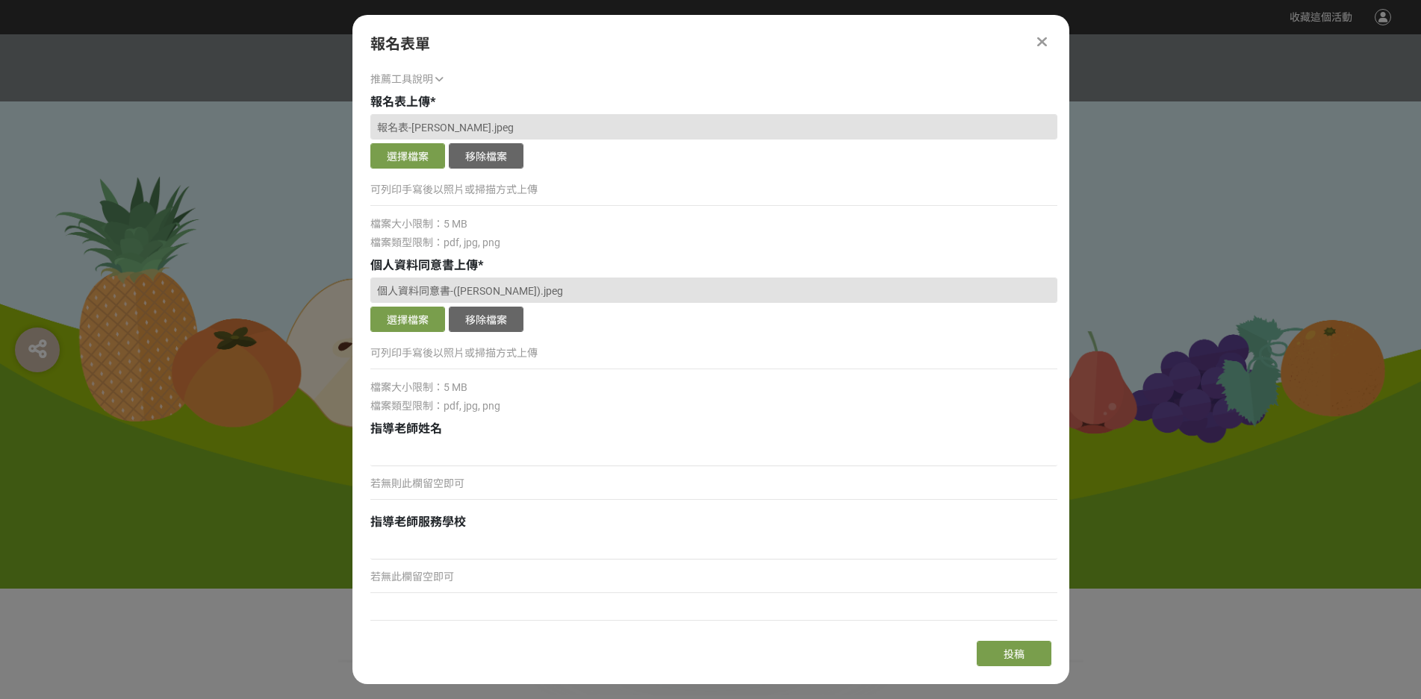
scroll to position [1746, 0]
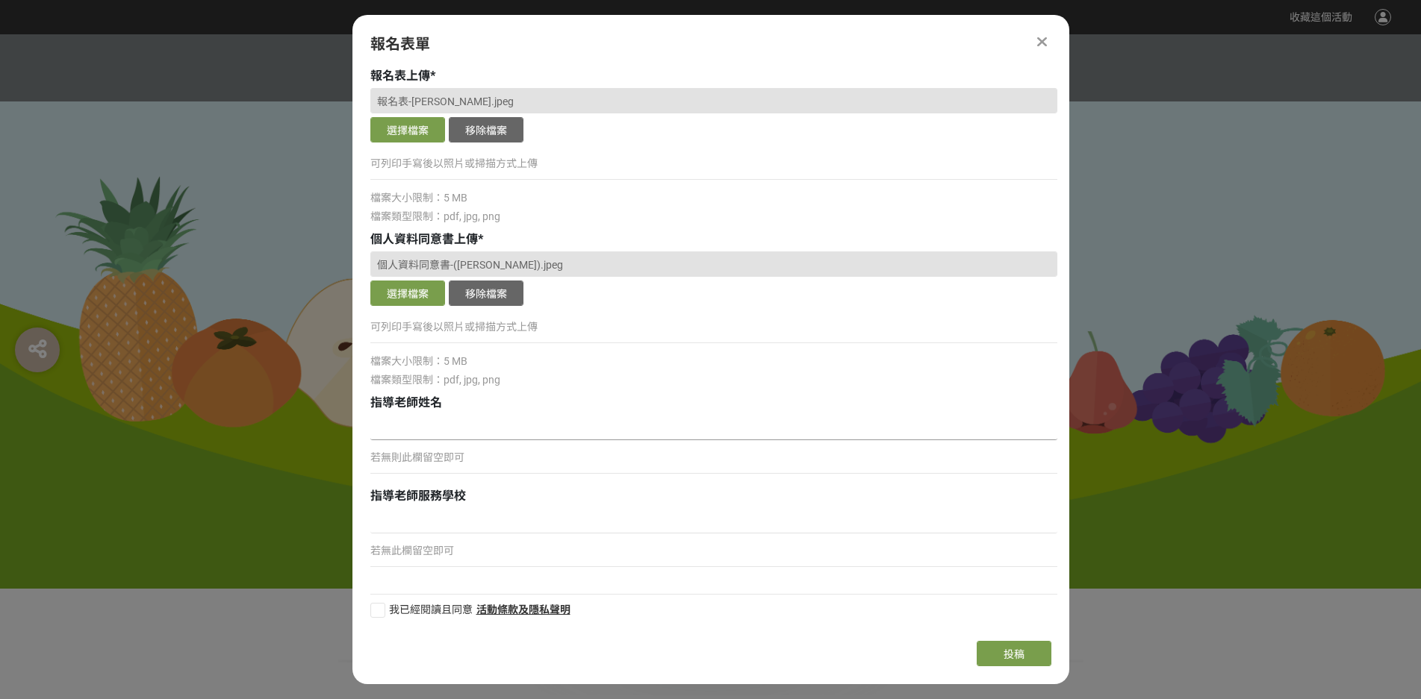
click at [391, 430] on input at bounding box center [713, 427] width 687 height 25
type input "陳婷純"
click at [410, 526] on input at bounding box center [713, 520] width 687 height 25
click at [402, 514] on input at bounding box center [713, 520] width 687 height 25
type input "大山國小"
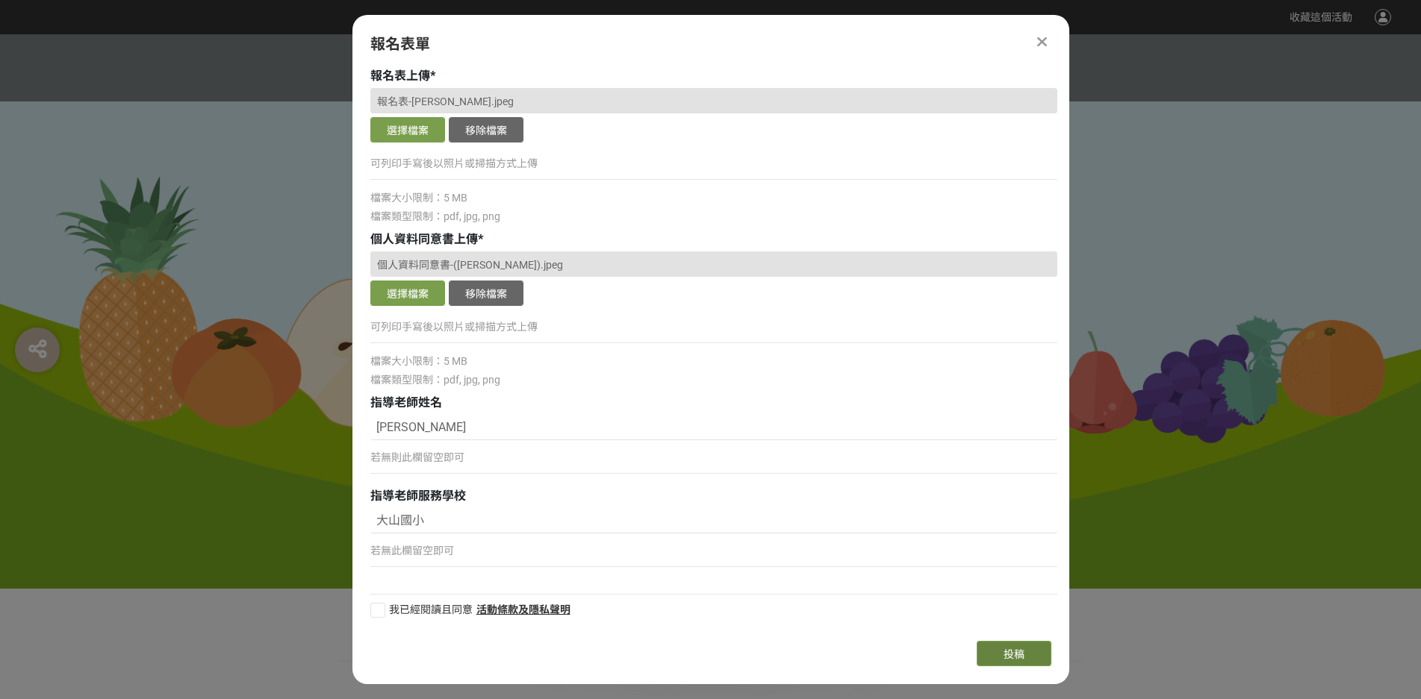
click at [608, 655] on span "投稿" at bounding box center [1013, 655] width 21 height 12
click at [379, 613] on div at bounding box center [377, 610] width 15 height 15
checkbox input "true"
click at [608, 656] on button "投稿" at bounding box center [1013, 653] width 75 height 25
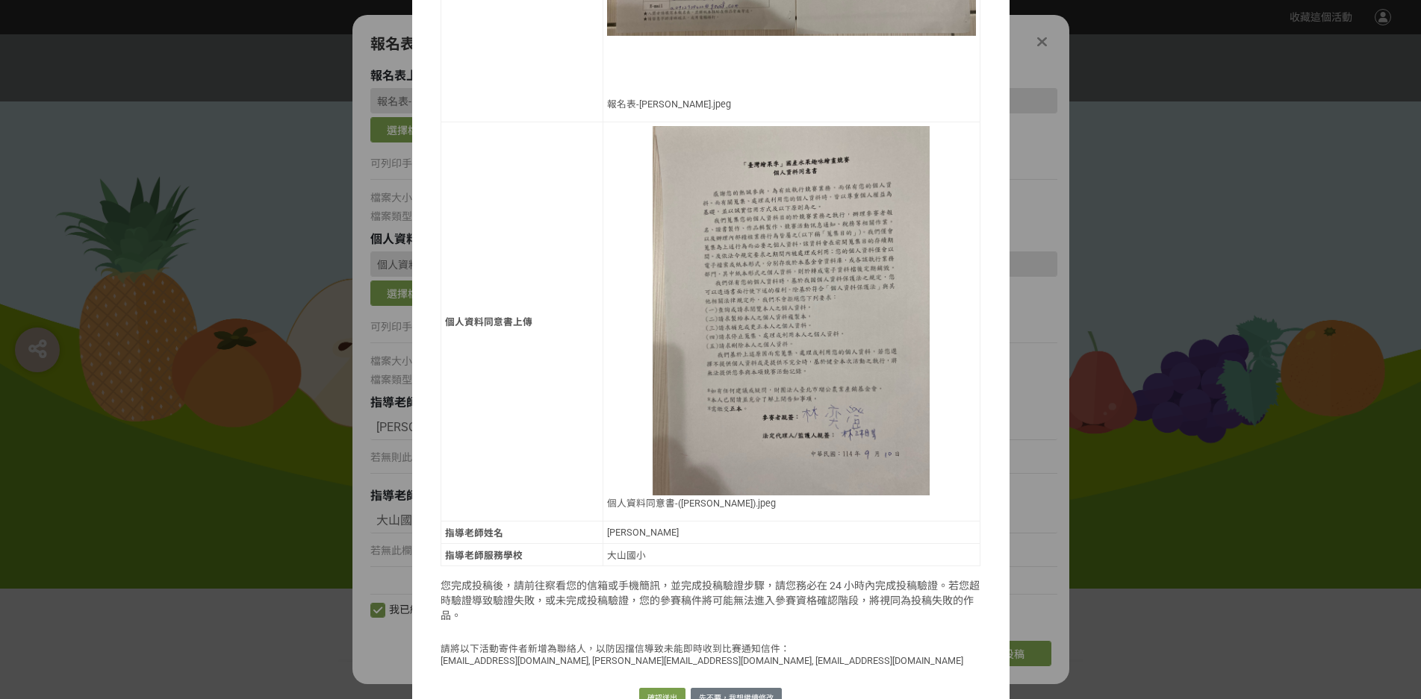
scroll to position [1103, 0]
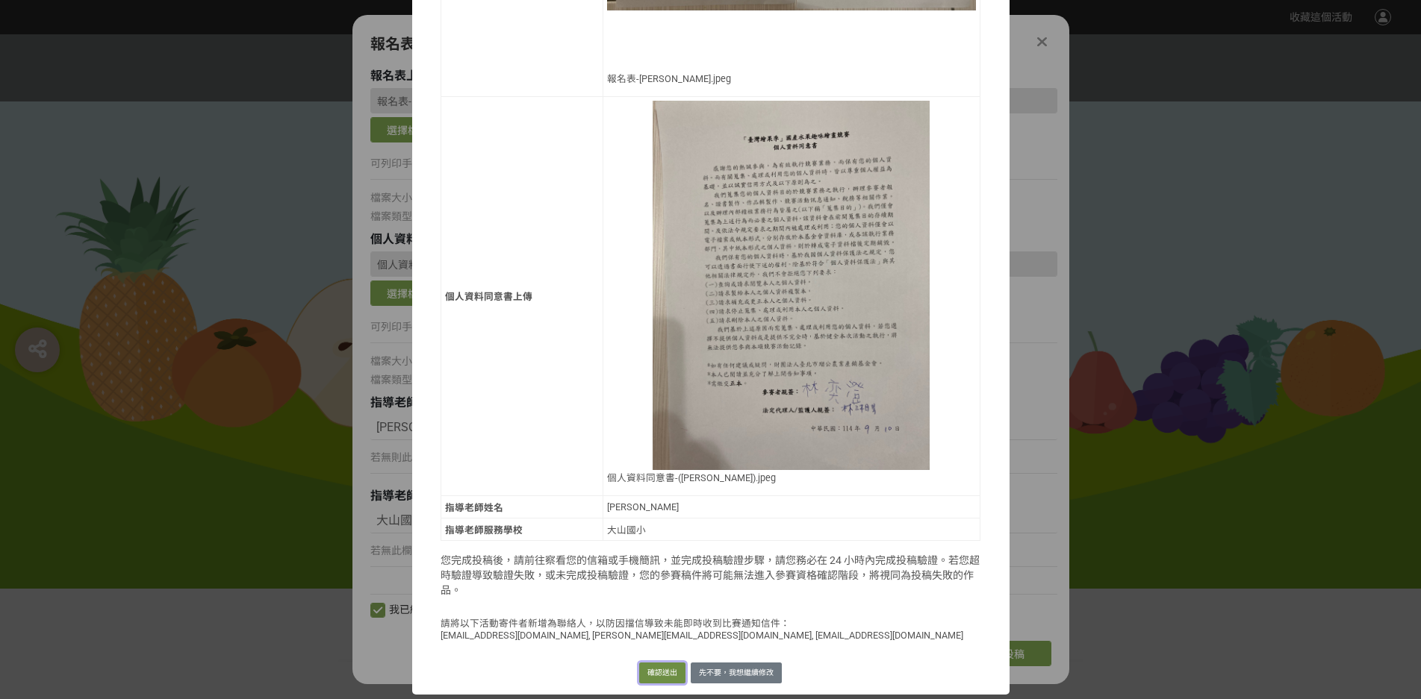
click at [608, 671] on button "確認送出" at bounding box center [662, 673] width 46 height 21
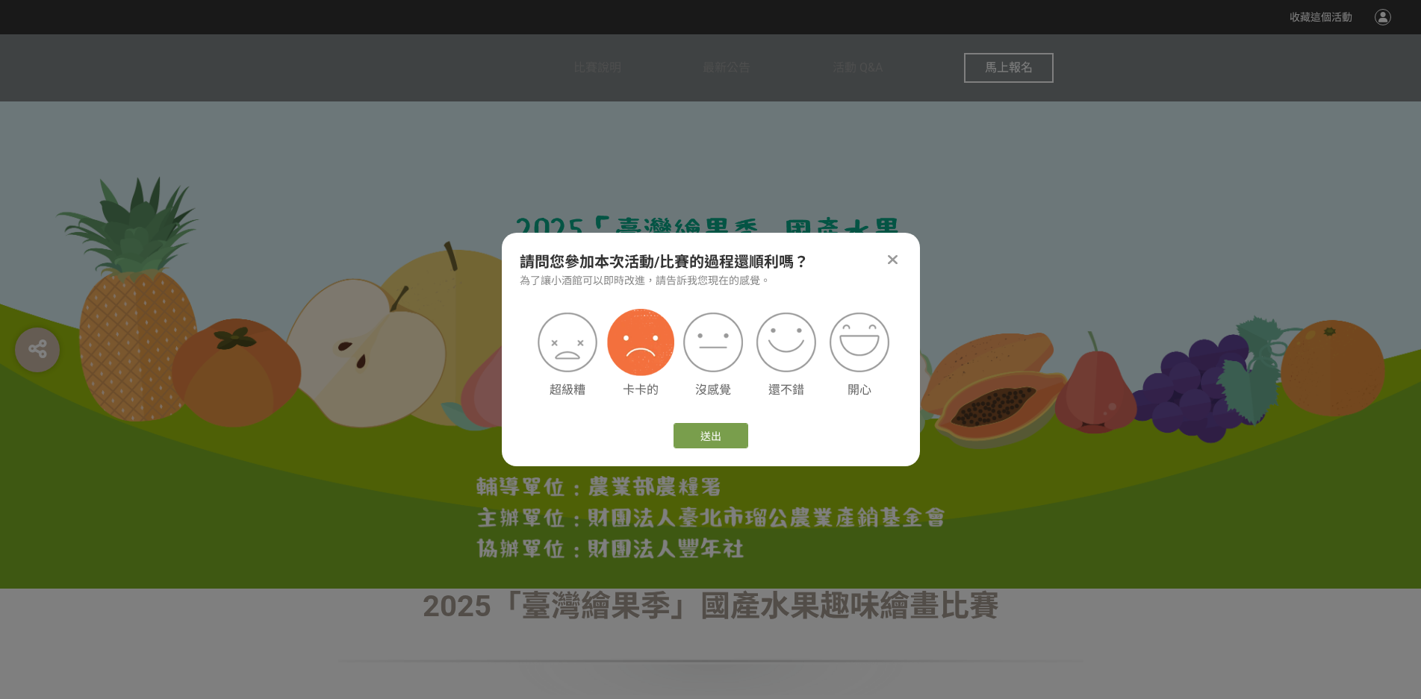
click at [608, 370] on img at bounding box center [640, 342] width 67 height 67
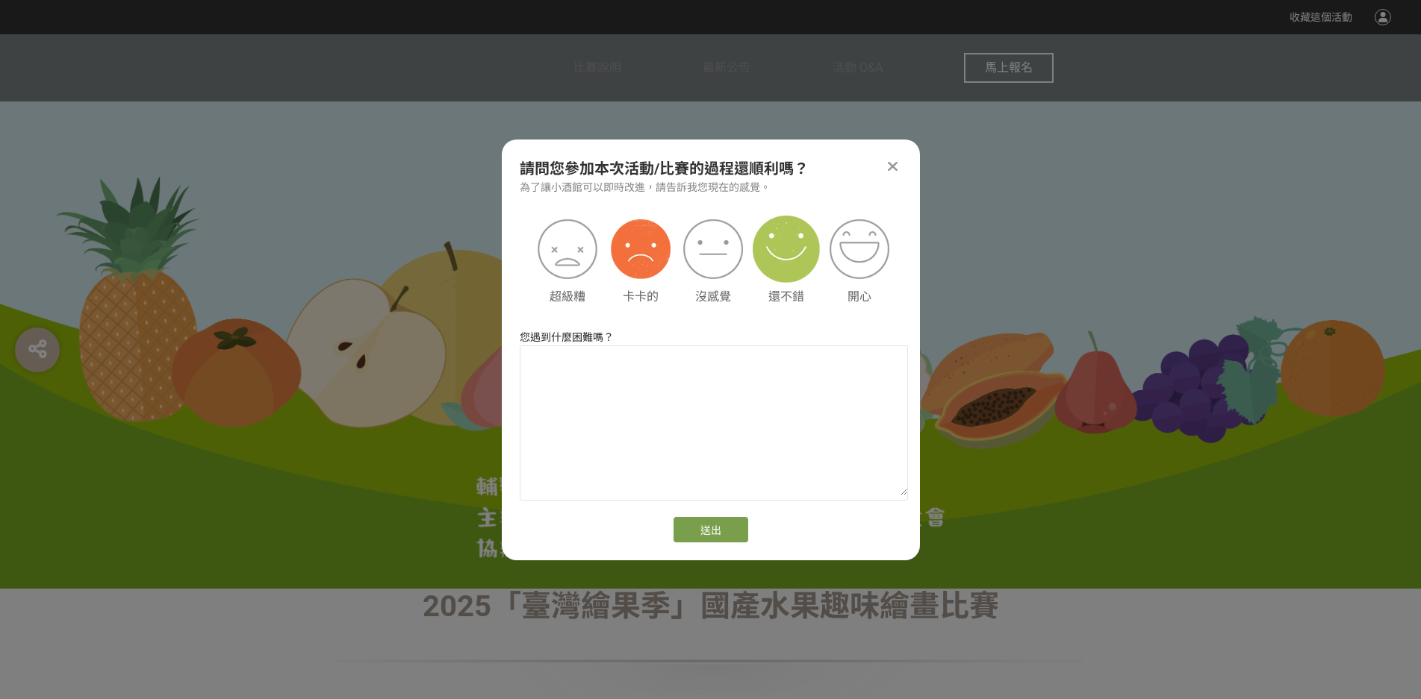
click at [608, 261] on img at bounding box center [785, 249] width 67 height 67
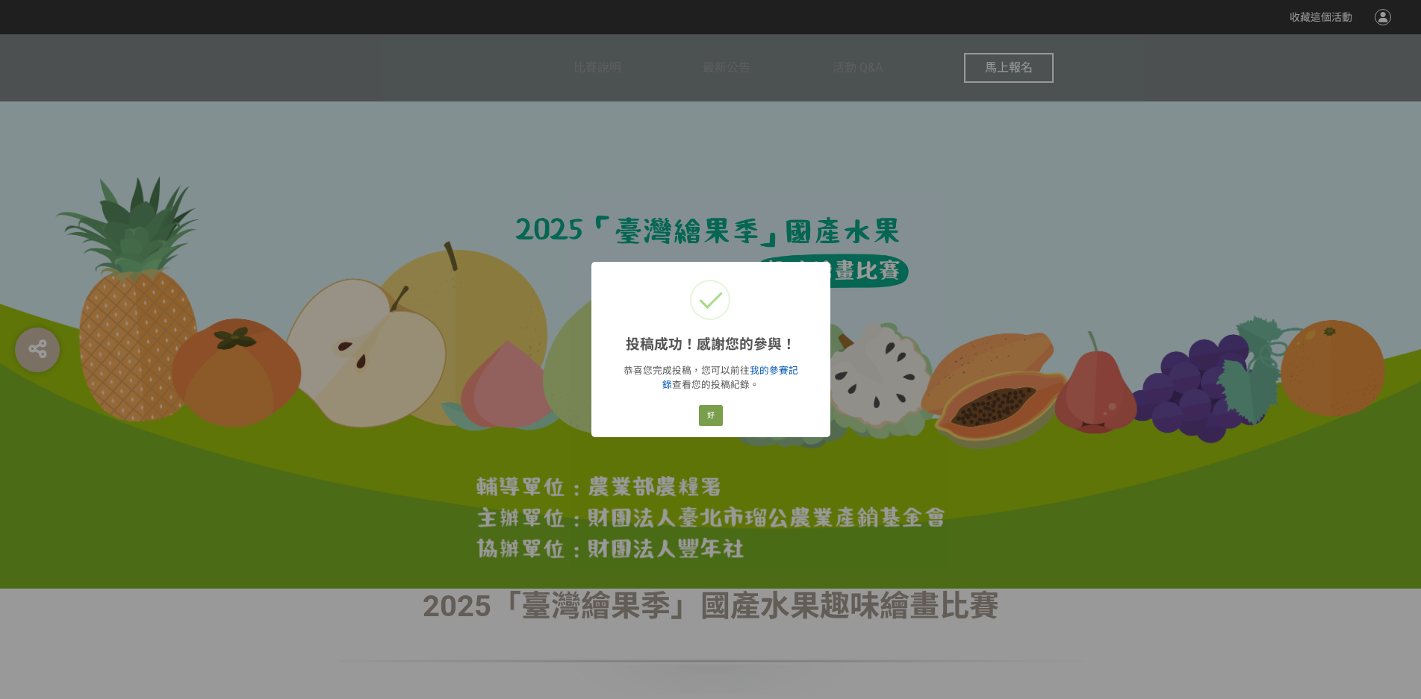
click at [608, 371] on link "我的參賽記錄" at bounding box center [730, 377] width 136 height 25
click at [608, 368] on link "我的參賽記錄" at bounding box center [730, 377] width 136 height 25
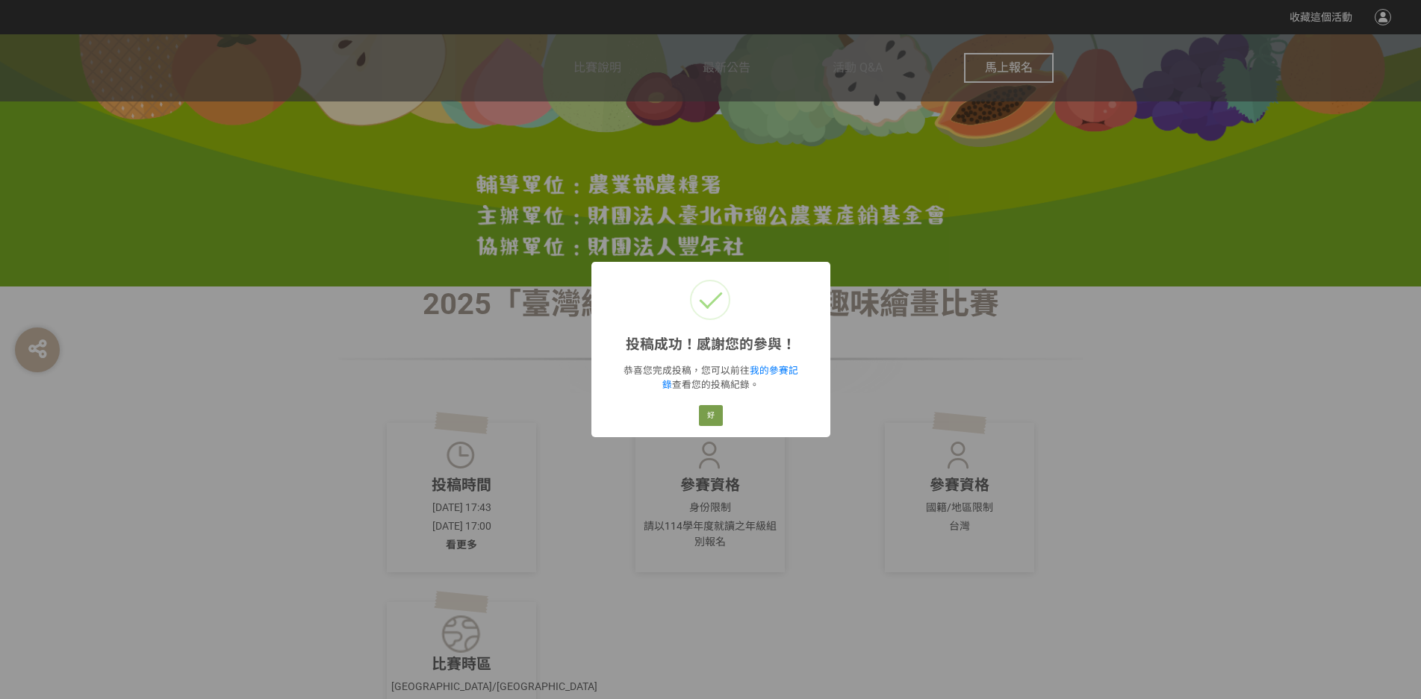
scroll to position [299, 0]
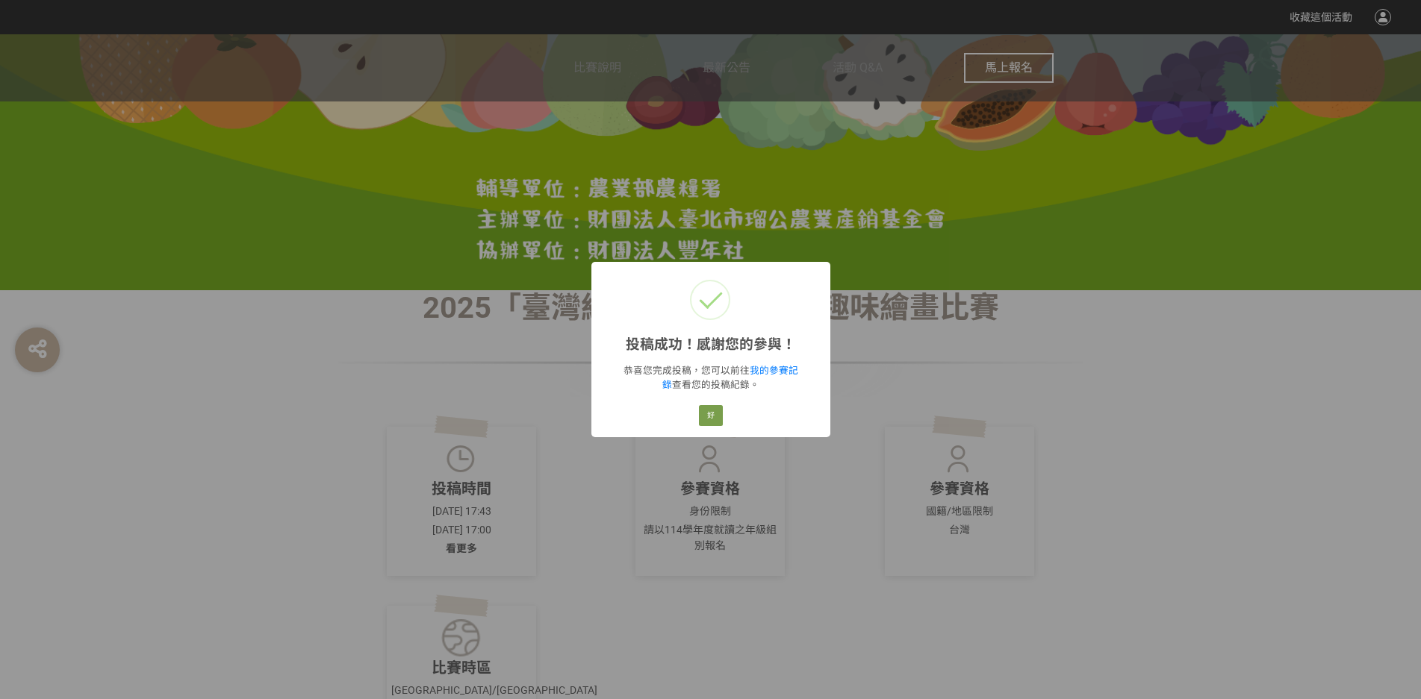
click at [608, 365] on link "我的參賽記錄" at bounding box center [730, 377] width 136 height 25
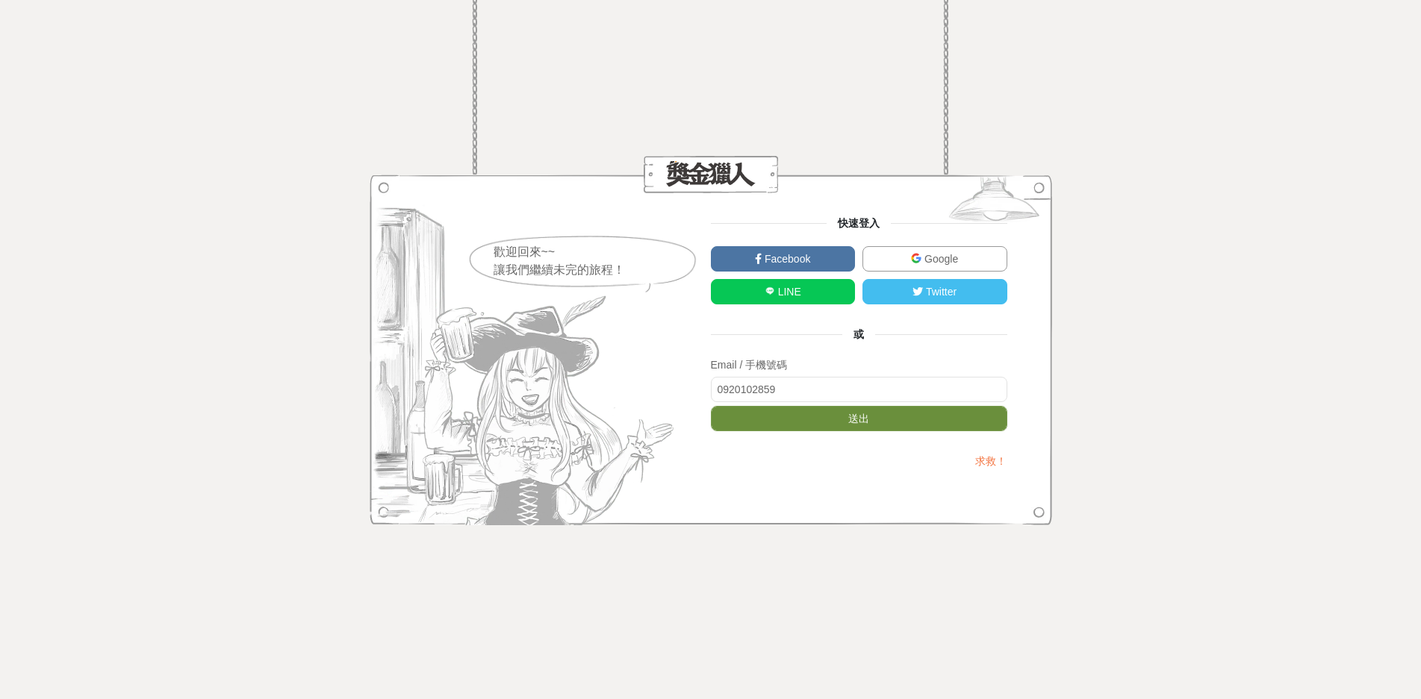
type input "0920102859"
click at [864, 422] on button "送出" at bounding box center [859, 418] width 296 height 25
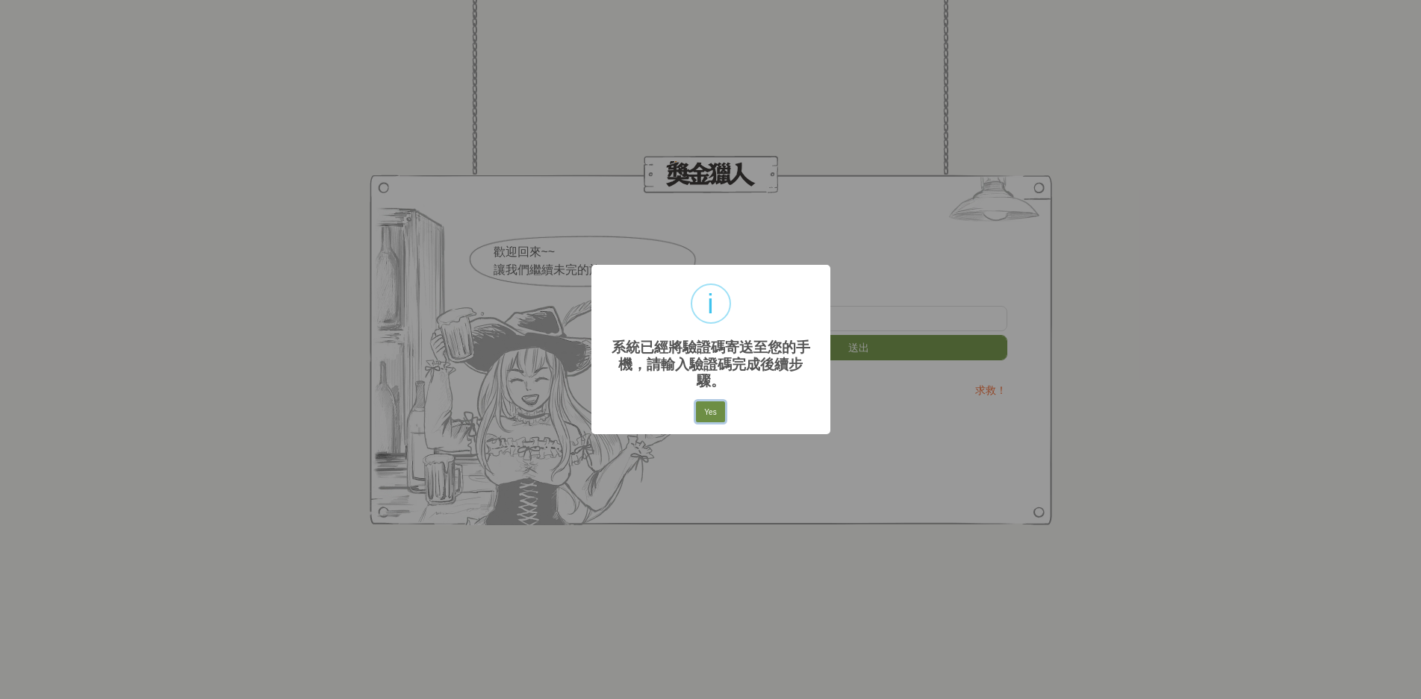
click at [712, 408] on button "Yes" at bounding box center [710, 412] width 28 height 21
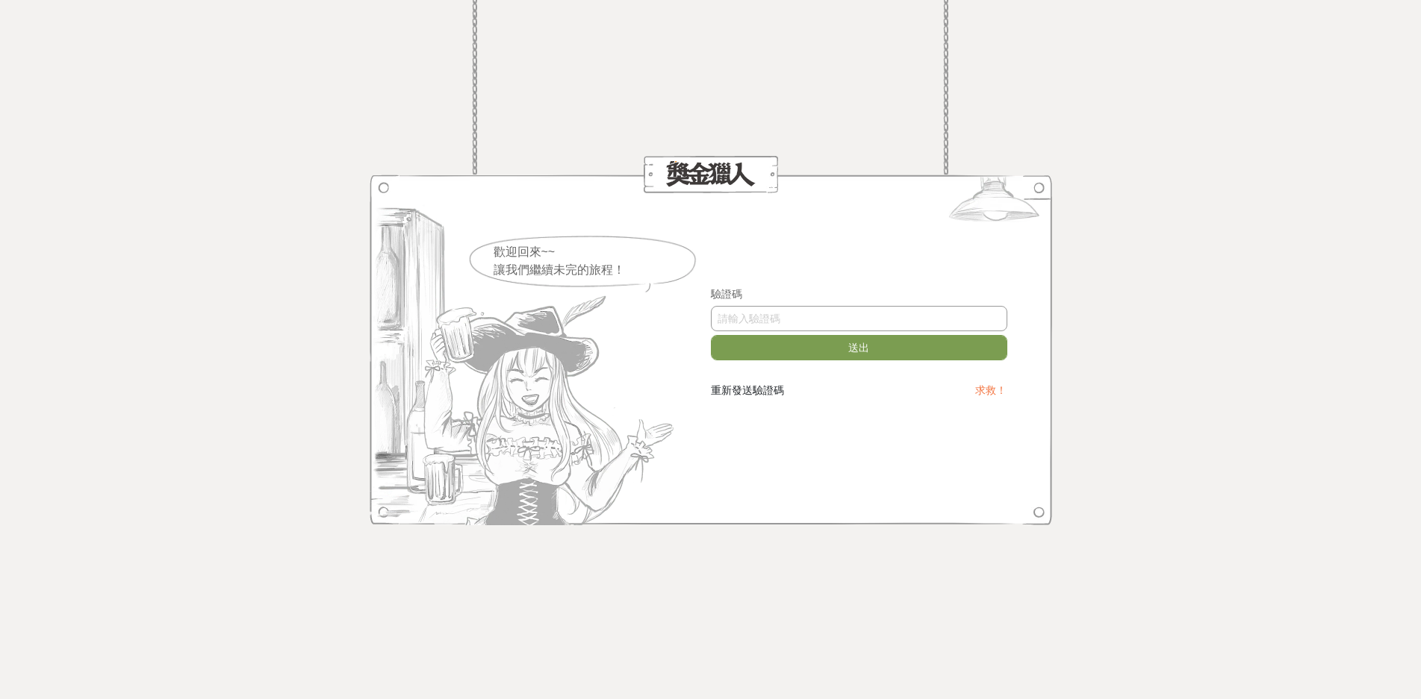
click at [773, 316] on input "text" at bounding box center [859, 318] width 296 height 25
type input "511720"
click at [868, 349] on button "送出" at bounding box center [859, 347] width 296 height 25
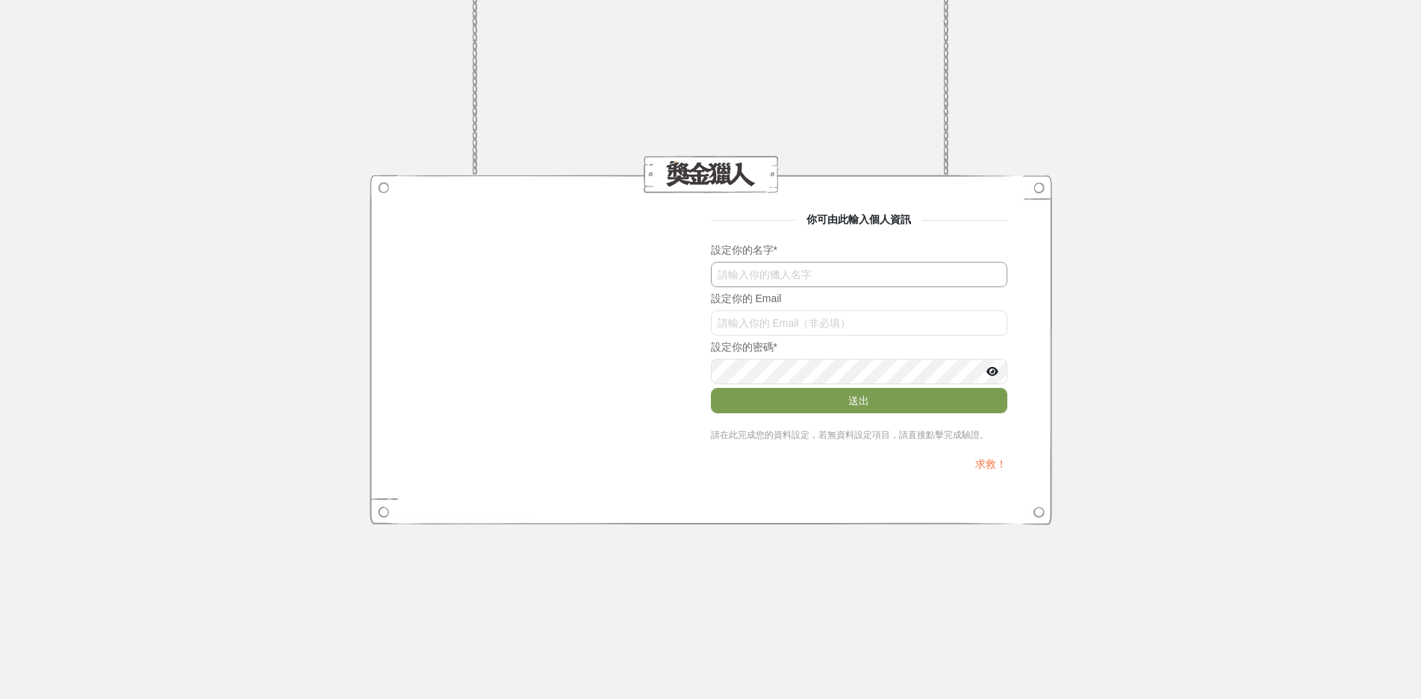
click at [800, 278] on input "text" at bounding box center [859, 274] width 296 height 25
type input "d"
type input "林湘芸"
click at [759, 325] on input "text" at bounding box center [859, 323] width 296 height 25
type input "a0920102859@gmail.com"
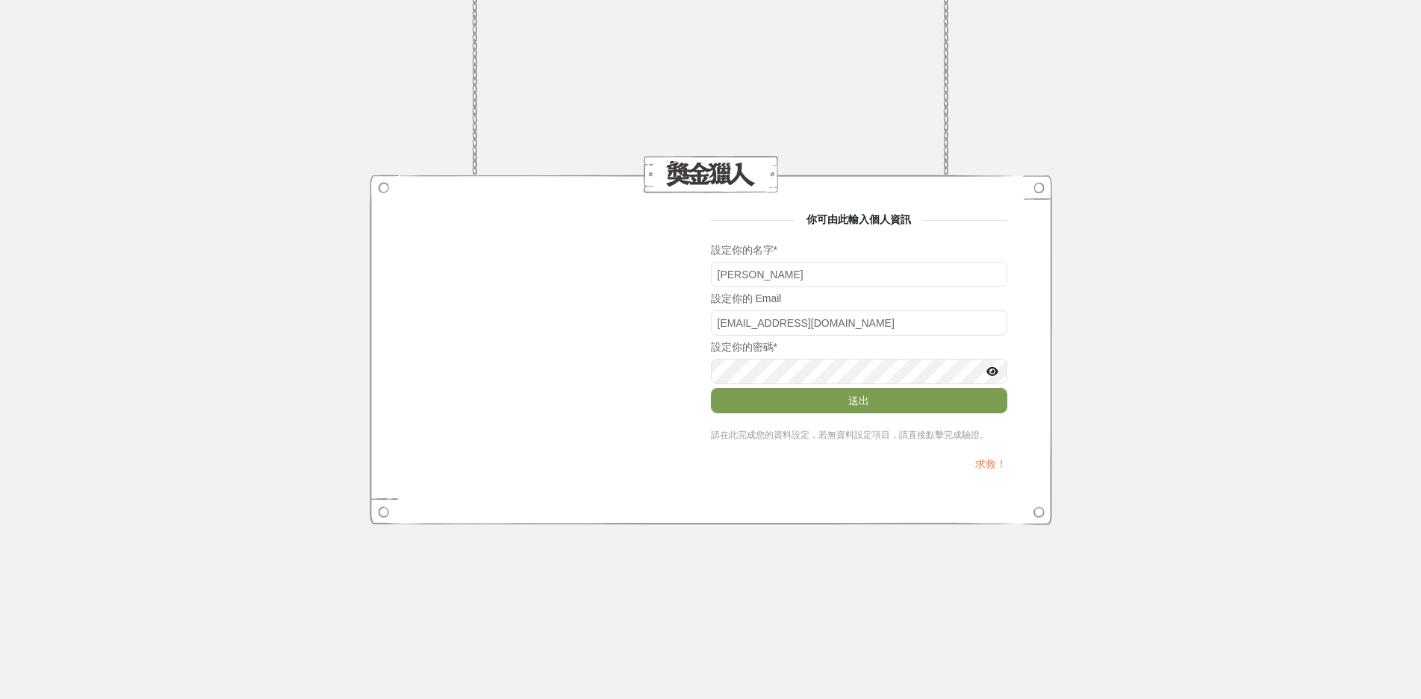
click at [997, 373] on icon at bounding box center [992, 372] width 12 height 10
click at [991, 373] on icon at bounding box center [991, 372] width 13 height 10
click at [879, 406] on button "送出" at bounding box center [859, 400] width 296 height 25
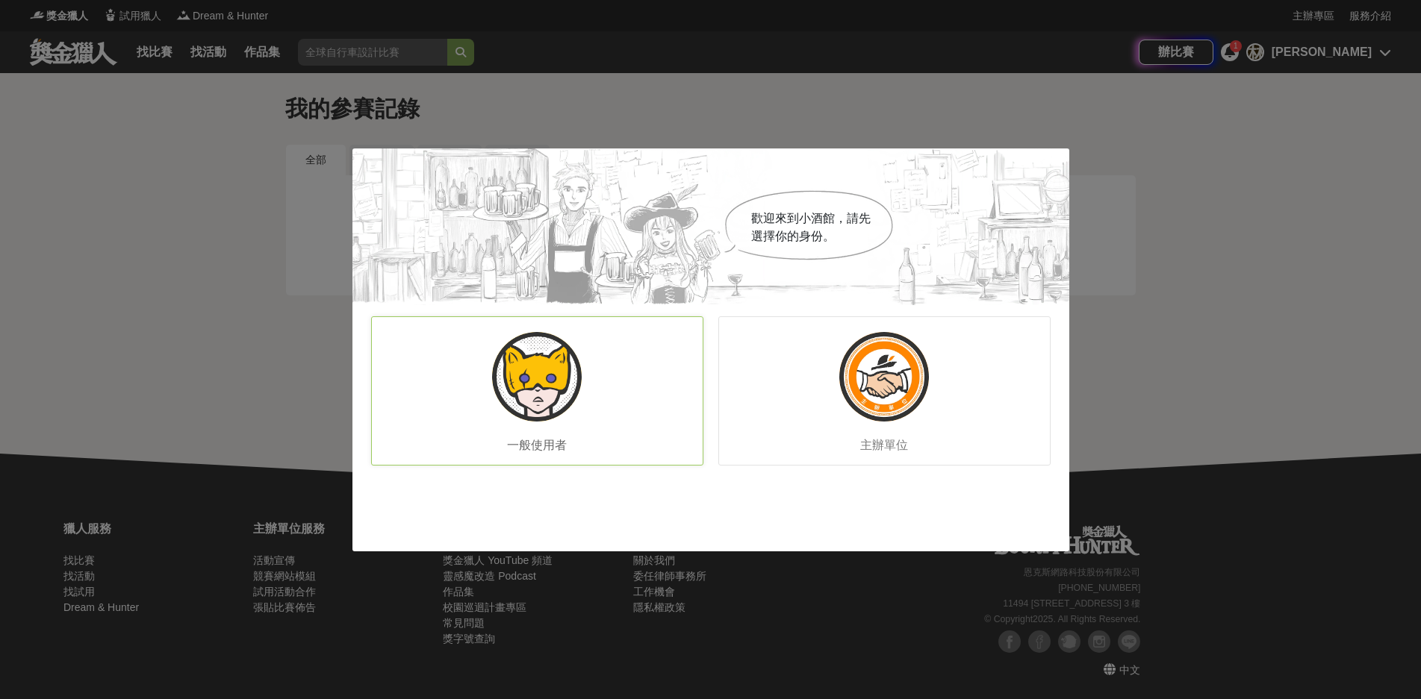
click at [547, 399] on img at bounding box center [537, 377] width 90 height 90
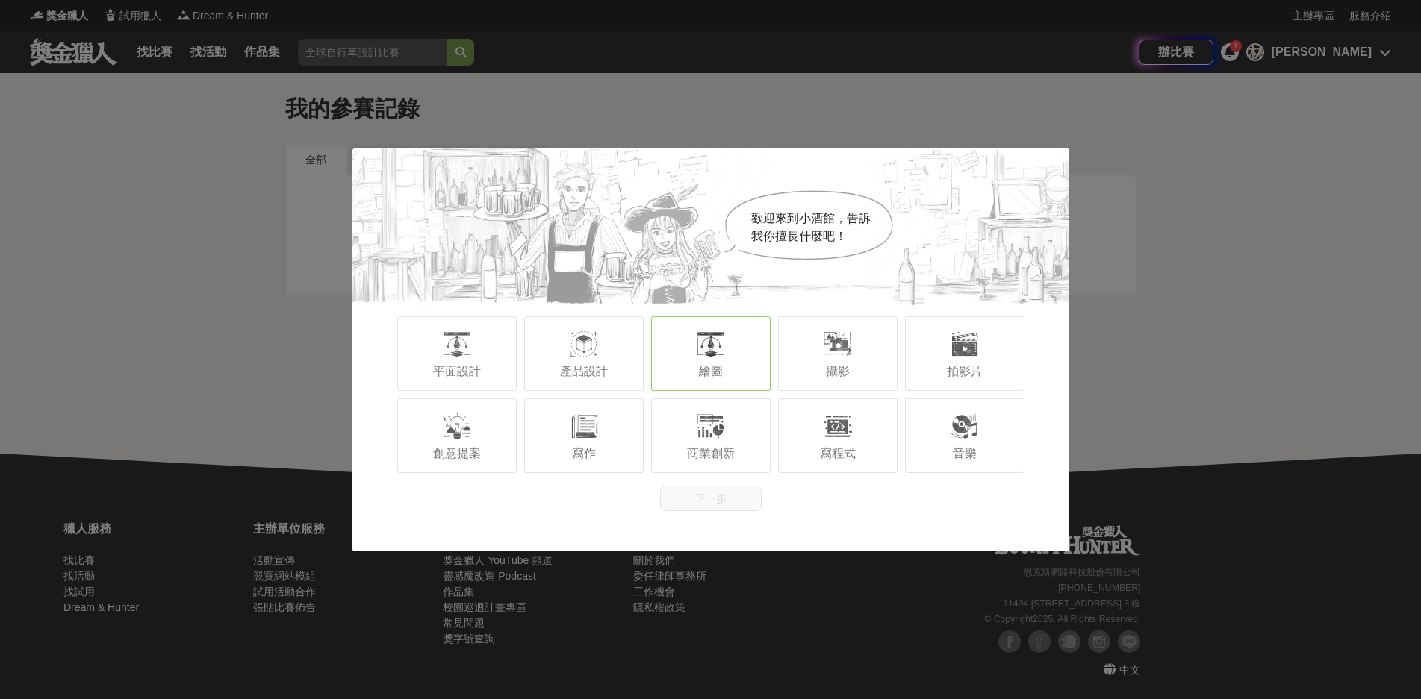
click at [715, 356] on div at bounding box center [711, 344] width 30 height 30
click at [701, 490] on button "下一步" at bounding box center [711, 498] width 102 height 25
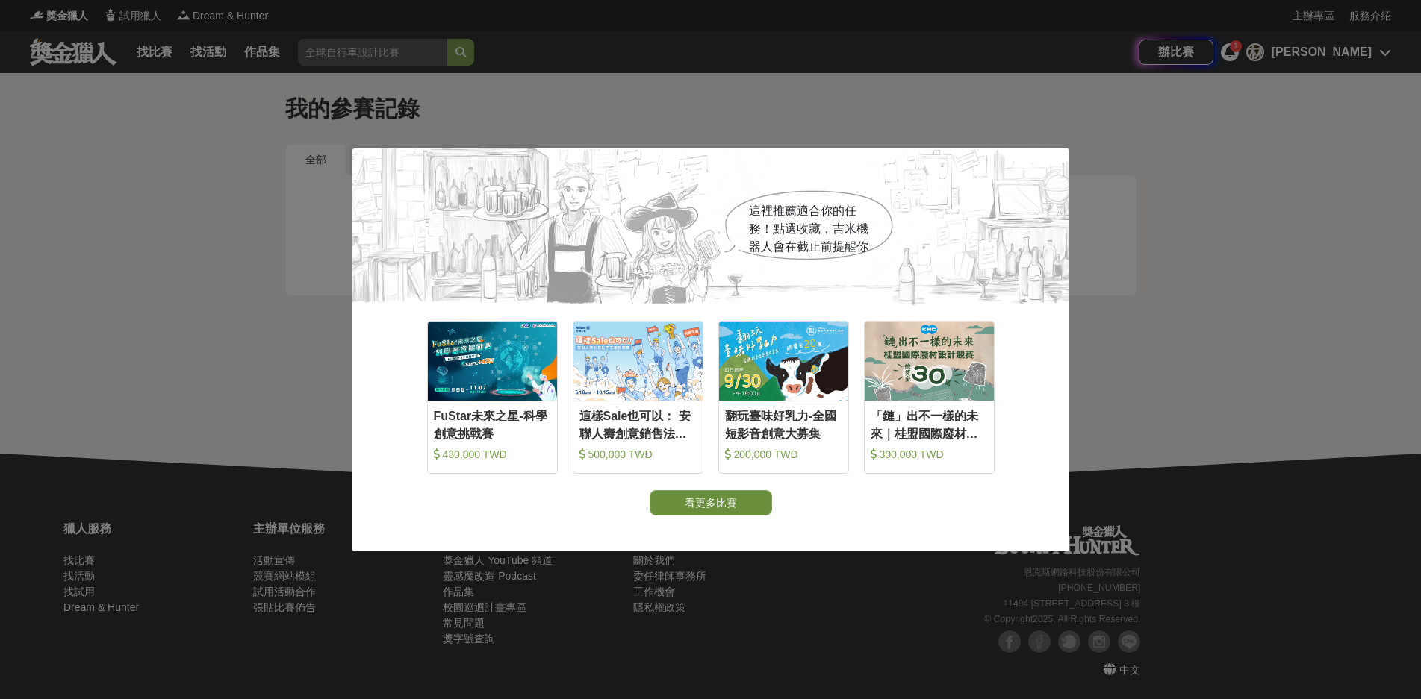
click at [711, 502] on button "看更多比賽" at bounding box center [710, 502] width 122 height 25
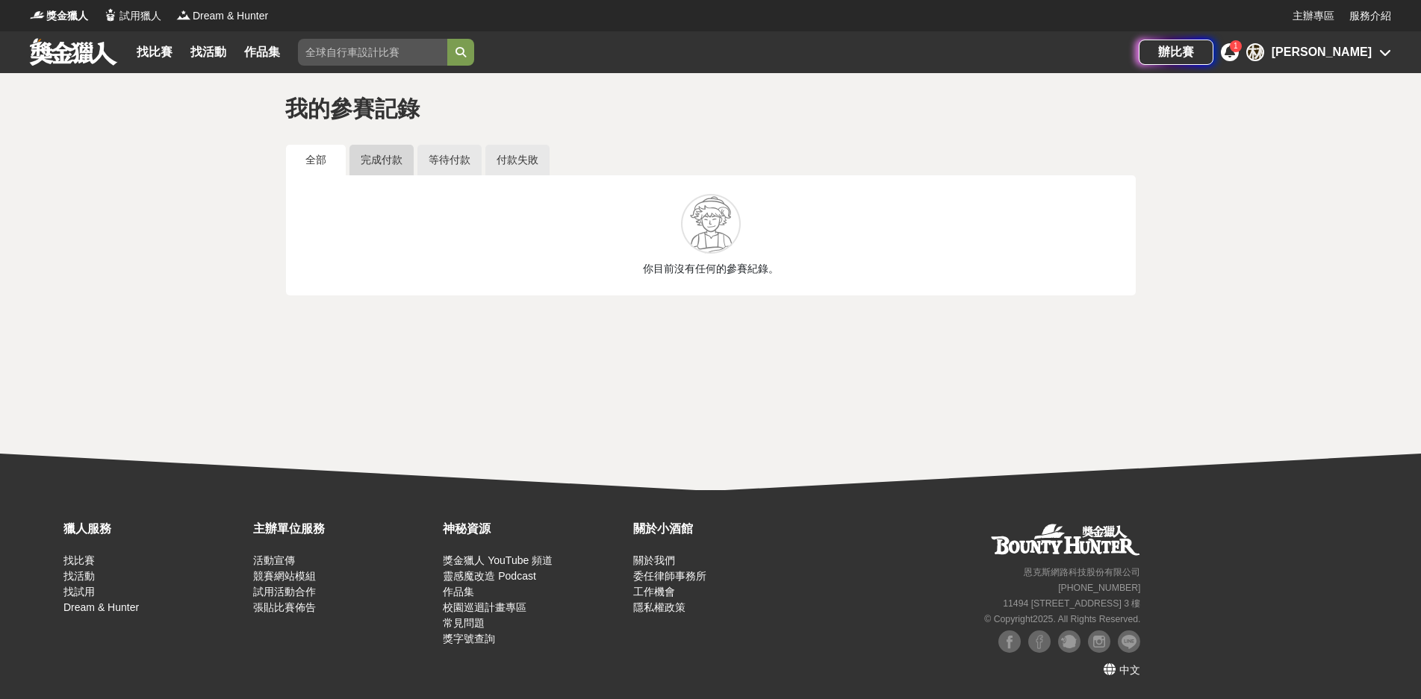
click at [385, 163] on link "完成付款" at bounding box center [381, 160] width 64 height 31
click at [331, 161] on link "全部" at bounding box center [316, 160] width 60 height 31
click at [331, 159] on link "全部" at bounding box center [316, 160] width 60 height 31
click at [1385, 54] on icon at bounding box center [1385, 52] width 12 height 12
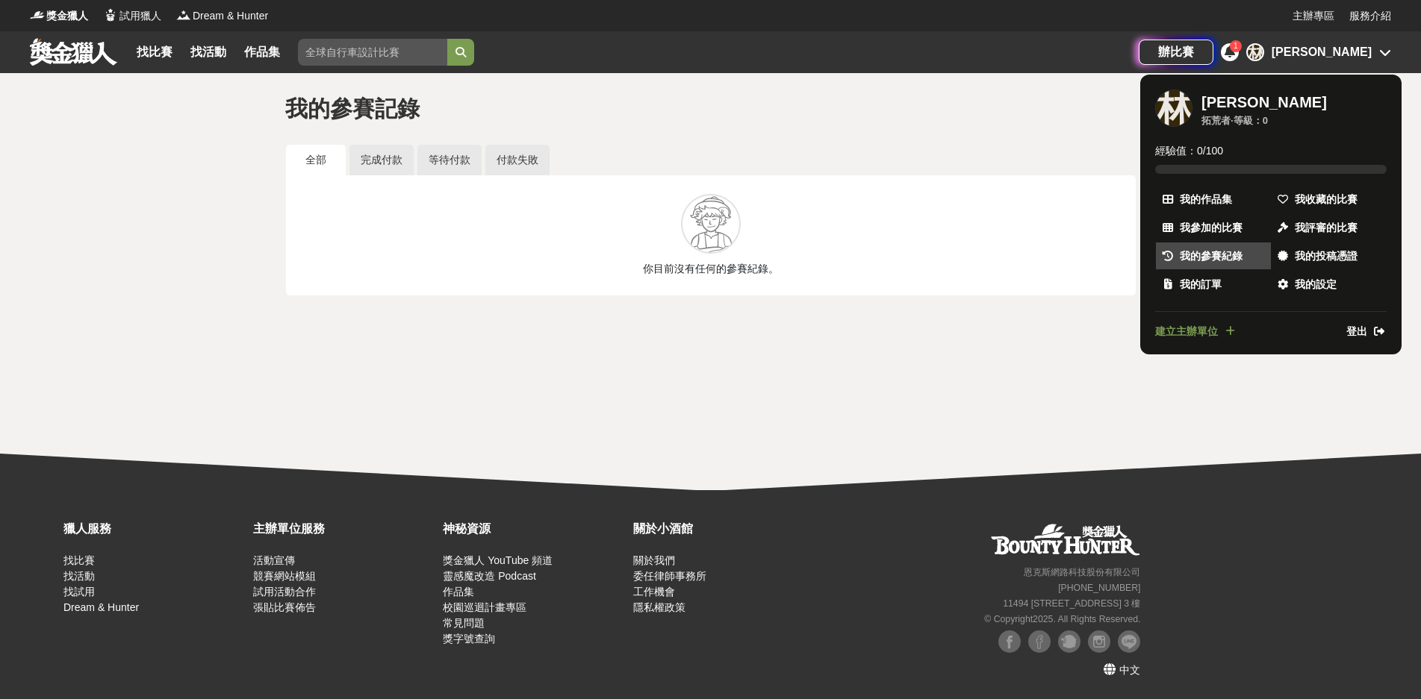
click at [1205, 260] on span "我的參賽紀錄" at bounding box center [1210, 257] width 63 height 16
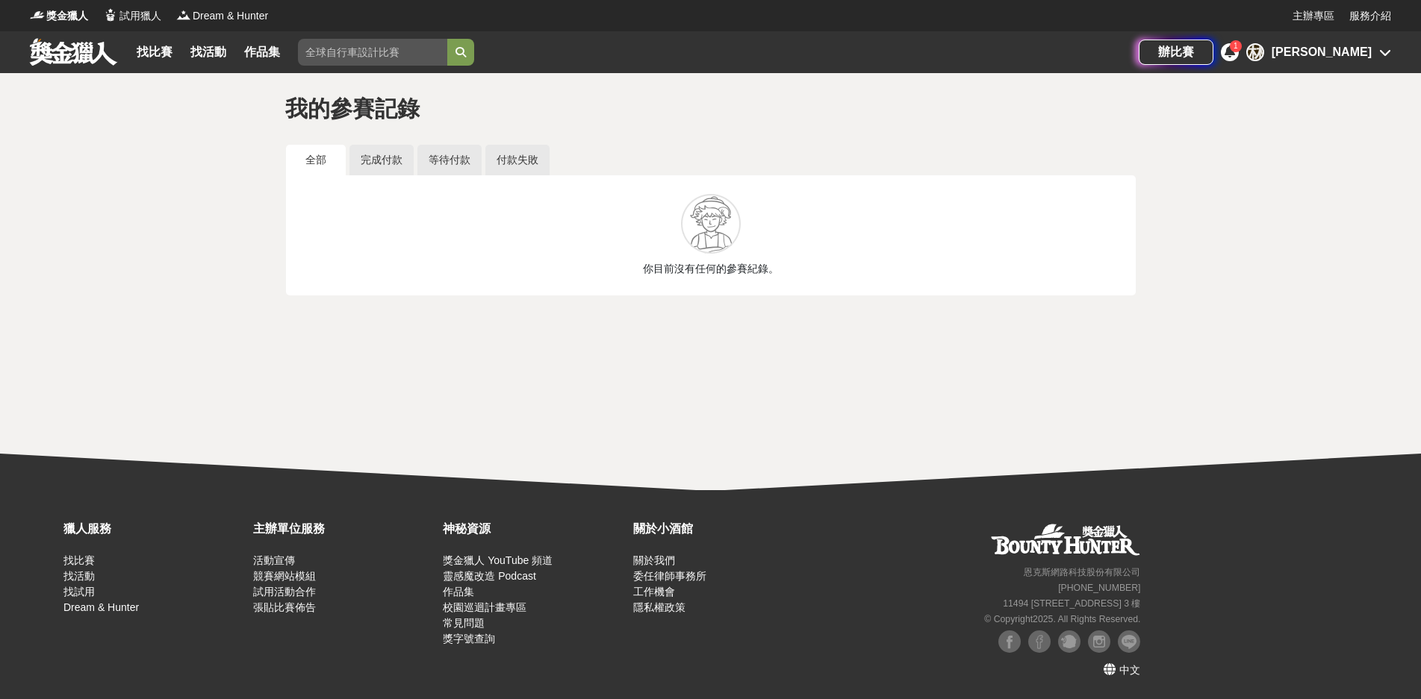
click at [1391, 52] on div "找比賽 找活動 作品集 創意 比賽活動 決賽 競賽日期 英語 金門馬拉松 辦比賽 1 林 林湘芸" at bounding box center [710, 52] width 1421 height 42
click at [1386, 52] on icon at bounding box center [1385, 52] width 12 height 12
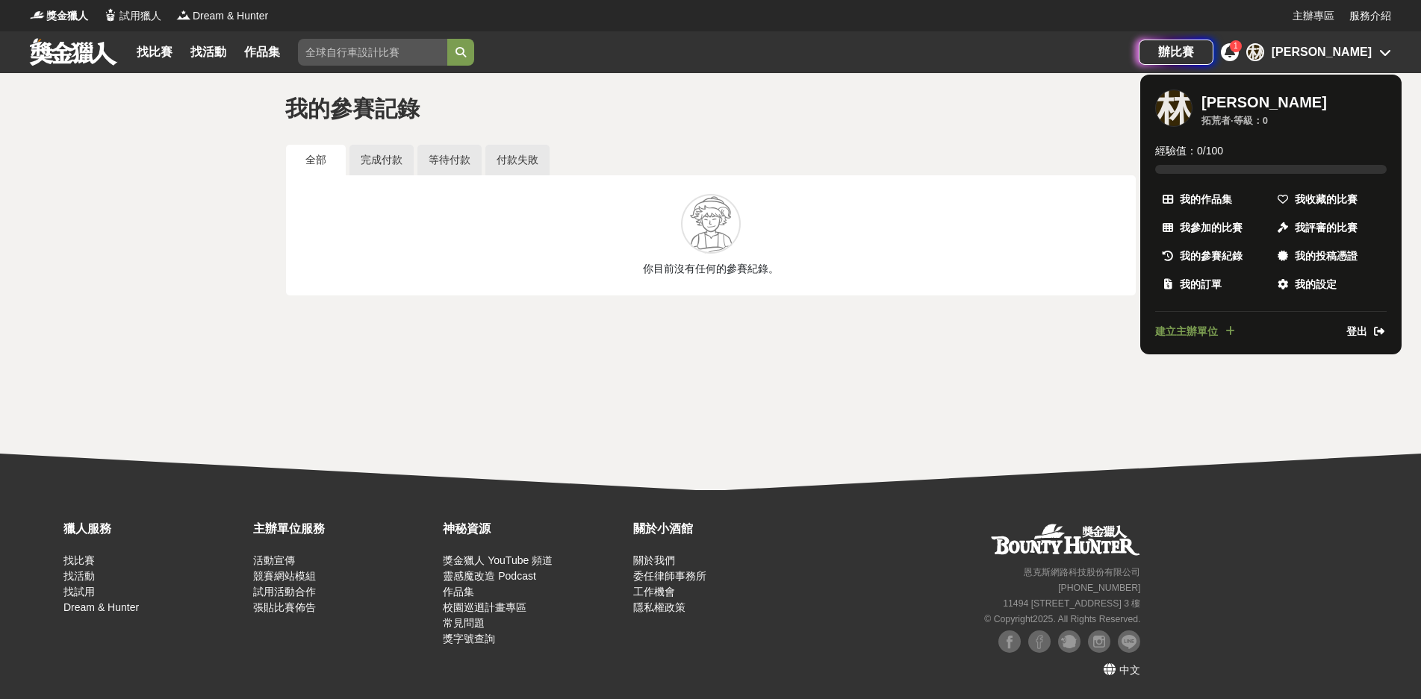
click at [1362, 331] on span "登出" at bounding box center [1356, 332] width 21 height 16
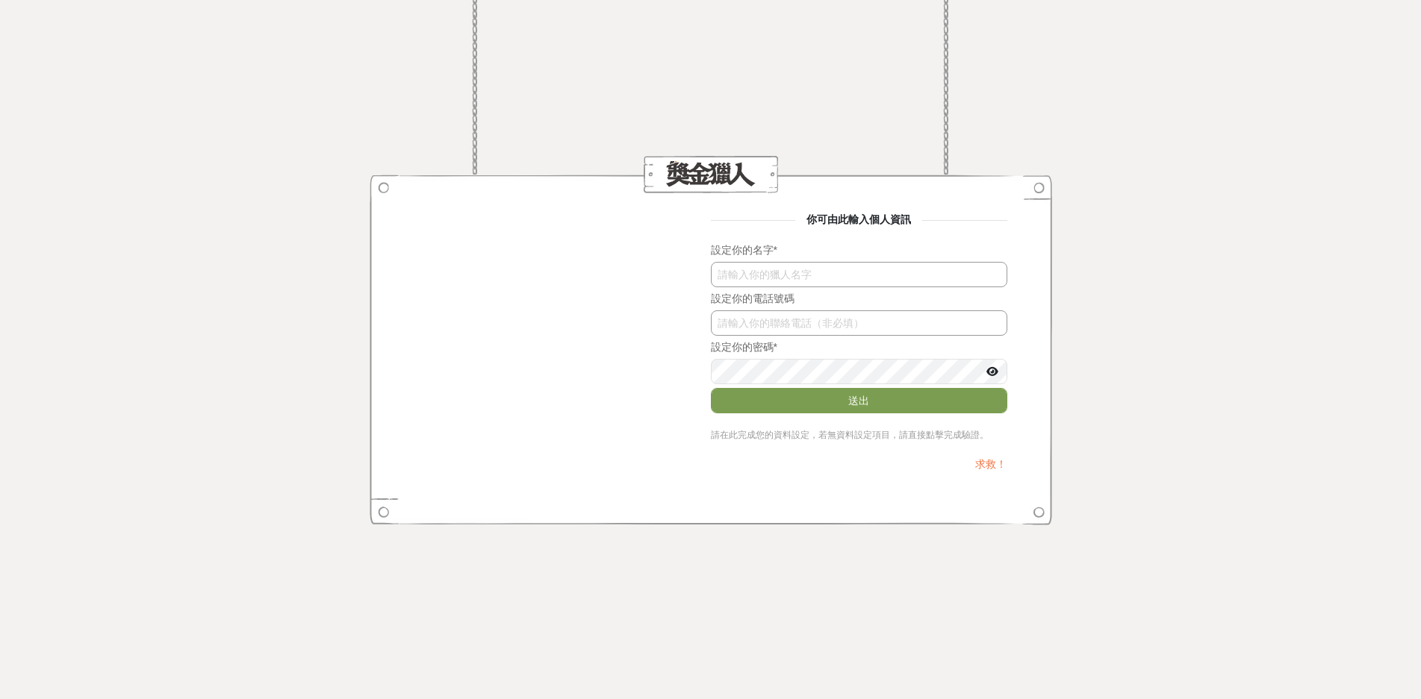
type input "[EMAIL_ADDRESS][DOMAIN_NAME]"
click at [730, 271] on input "text" at bounding box center [859, 274] width 296 height 25
type input "[PERSON_NAME]"
click at [858, 402] on button "送出" at bounding box center [859, 400] width 296 height 25
drag, startPoint x: 847, startPoint y: 320, endPoint x: 630, endPoint y: 317, distance: 217.3
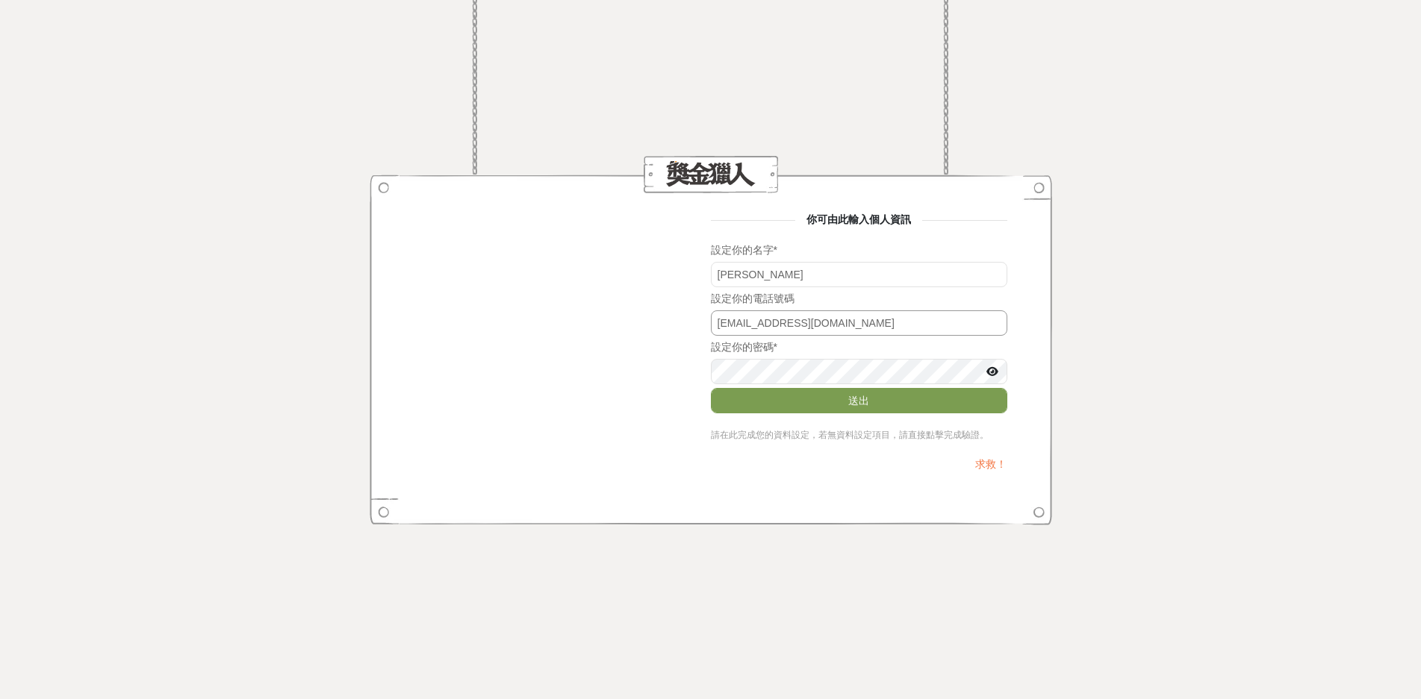
click at [630, 322] on div "你可由此輸入個人資訊 設定你的名字 * [PERSON_NAME] 設定你的電話號碼 [EMAIL_ADDRESS][DOMAIN_NAME] 設定你的密碼 …" at bounding box center [710, 349] width 593 height 275
type input "0920102859"
click at [864, 400] on button "送出" at bounding box center [859, 400] width 296 height 25
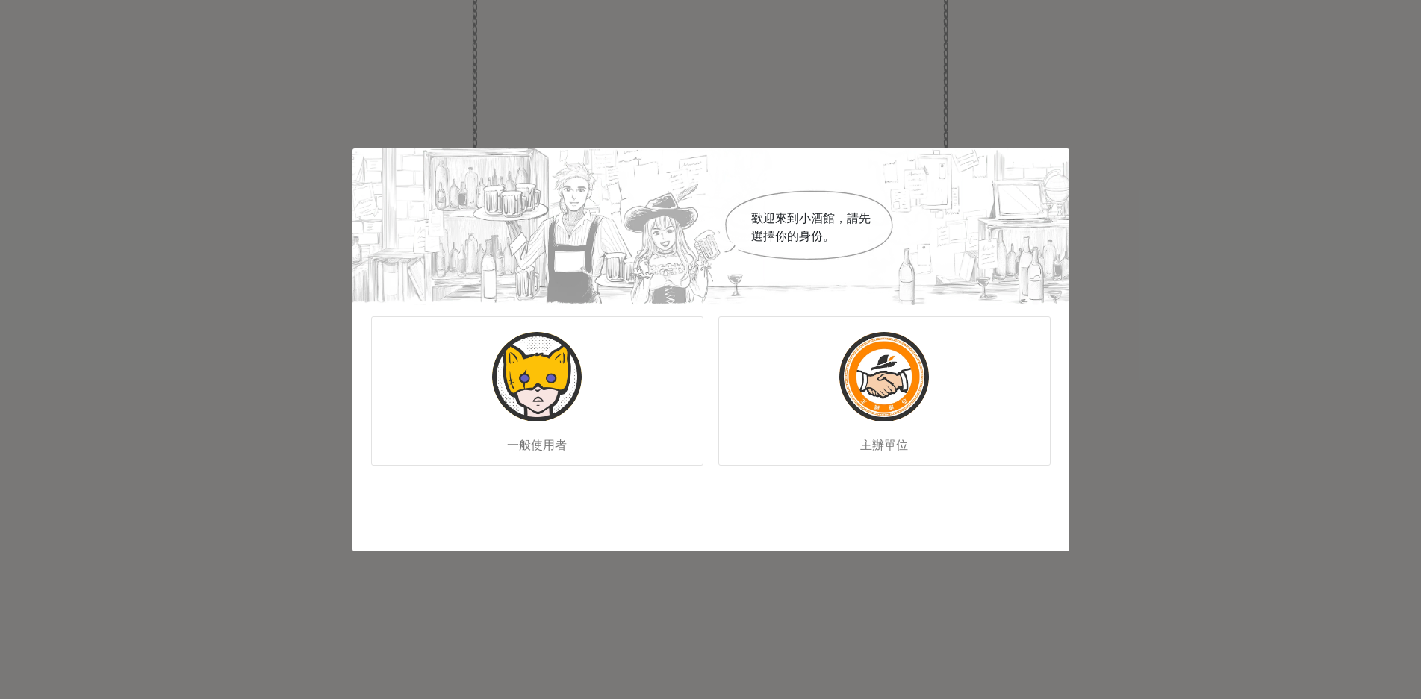
type input "0920102859"
click at [556, 375] on img at bounding box center [537, 377] width 90 height 90
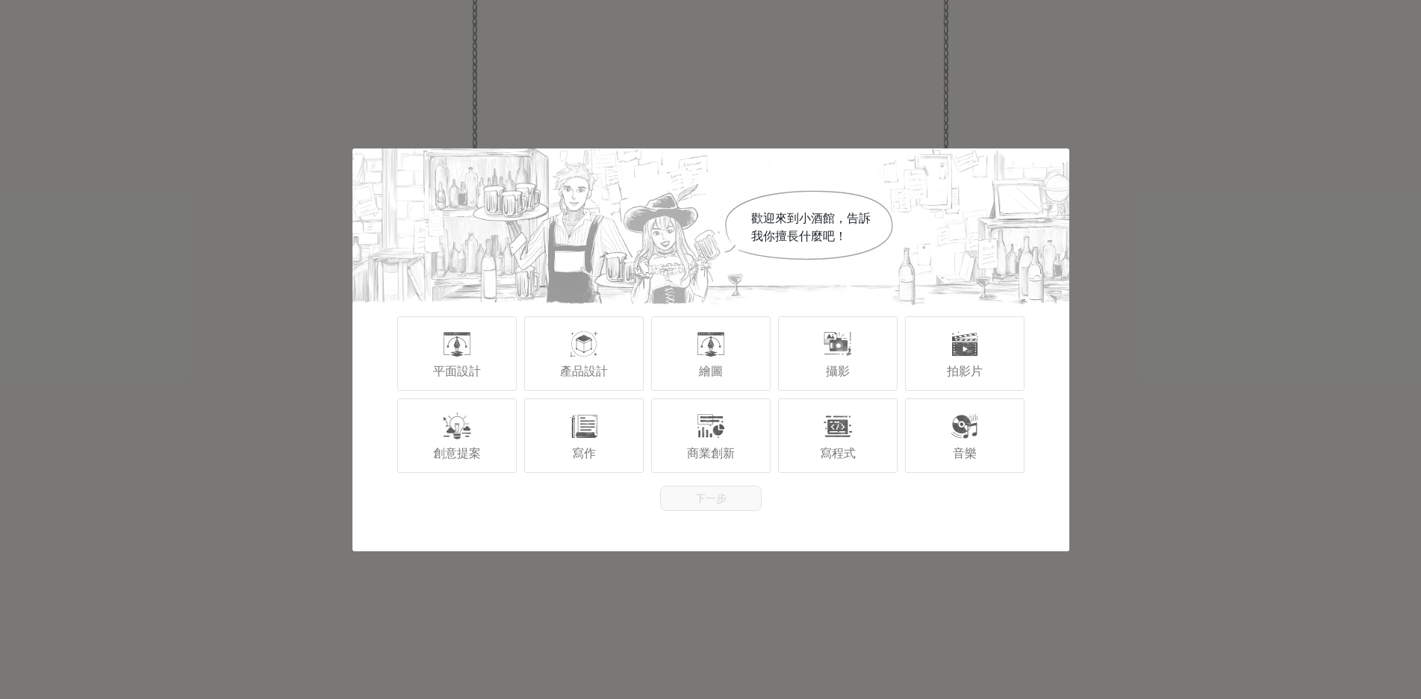
click at [1129, 429] on div "歡迎來到小酒館，告訴我你擅長什麼吧！ 平面設計 產品設計 繪圖 攝影 拍影片 創意提案 寫作 商業創新 寫程式 音樂 下一步" at bounding box center [710, 349] width 1421 height 699
click at [723, 379] on div "繪圖" at bounding box center [710, 354] width 119 height 75
click at [723, 502] on button "下一步" at bounding box center [711, 498] width 102 height 25
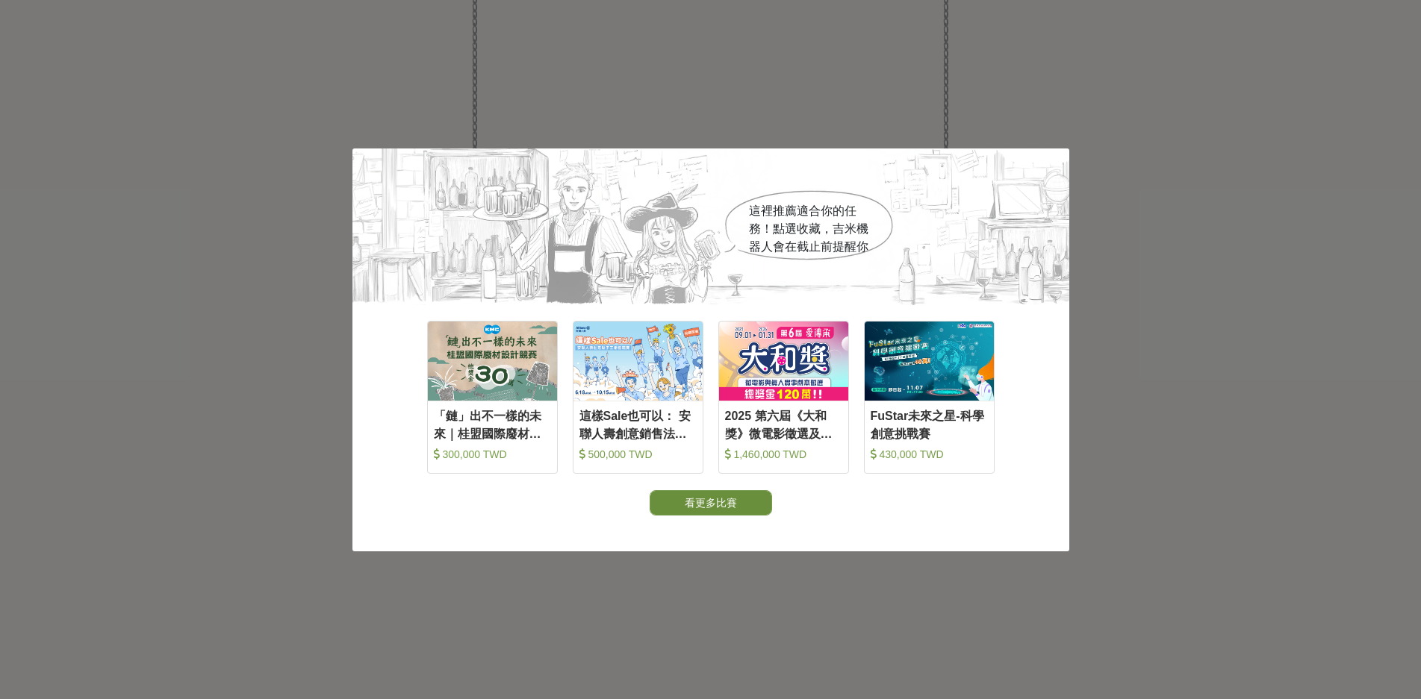
click at [720, 508] on button "看更多比賽" at bounding box center [710, 502] width 122 height 25
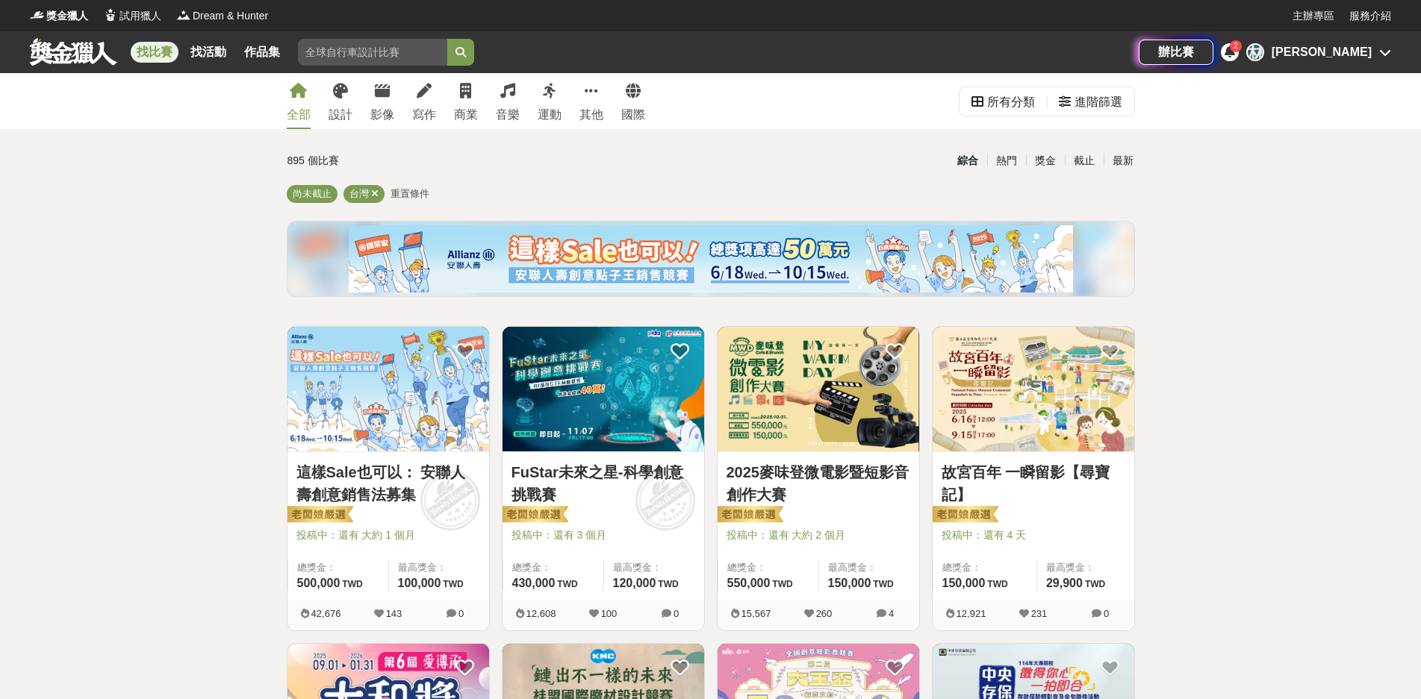
click at [1384, 52] on icon at bounding box center [1385, 52] width 12 height 12
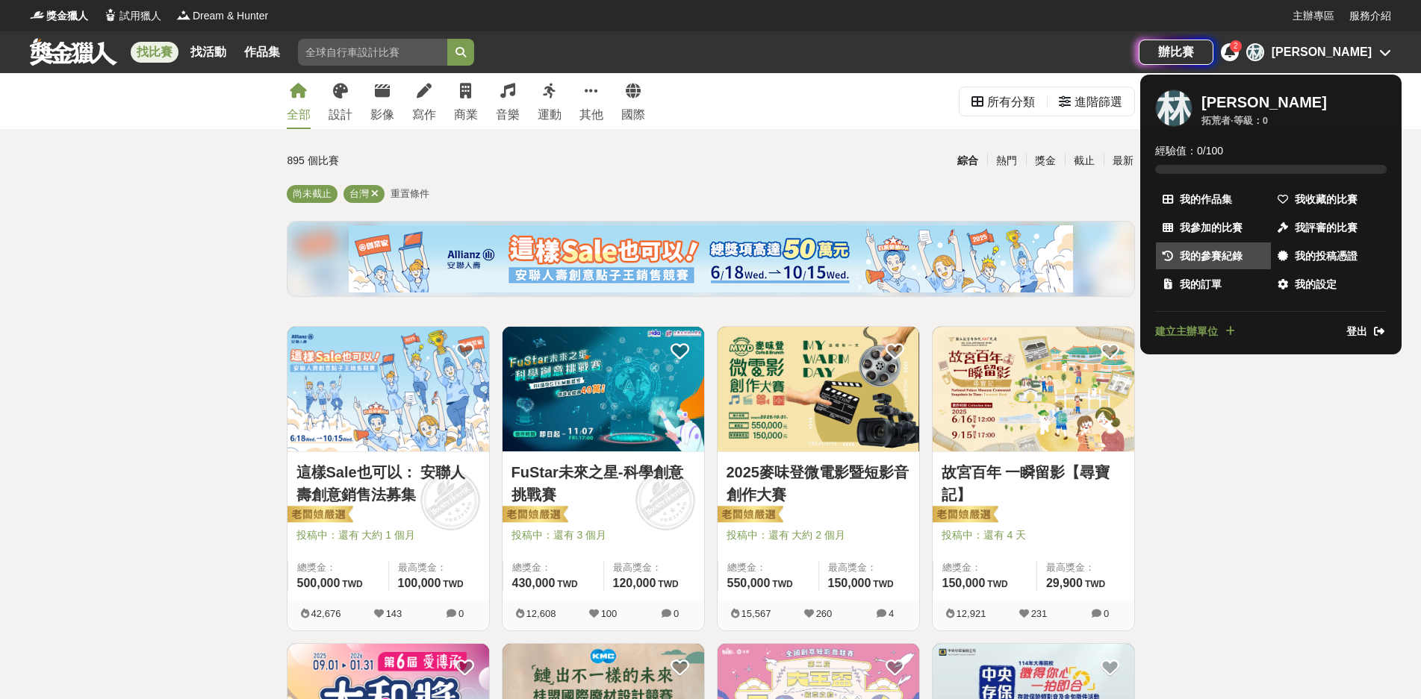
click at [1219, 256] on span "我的參賽紀錄" at bounding box center [1210, 257] width 63 height 16
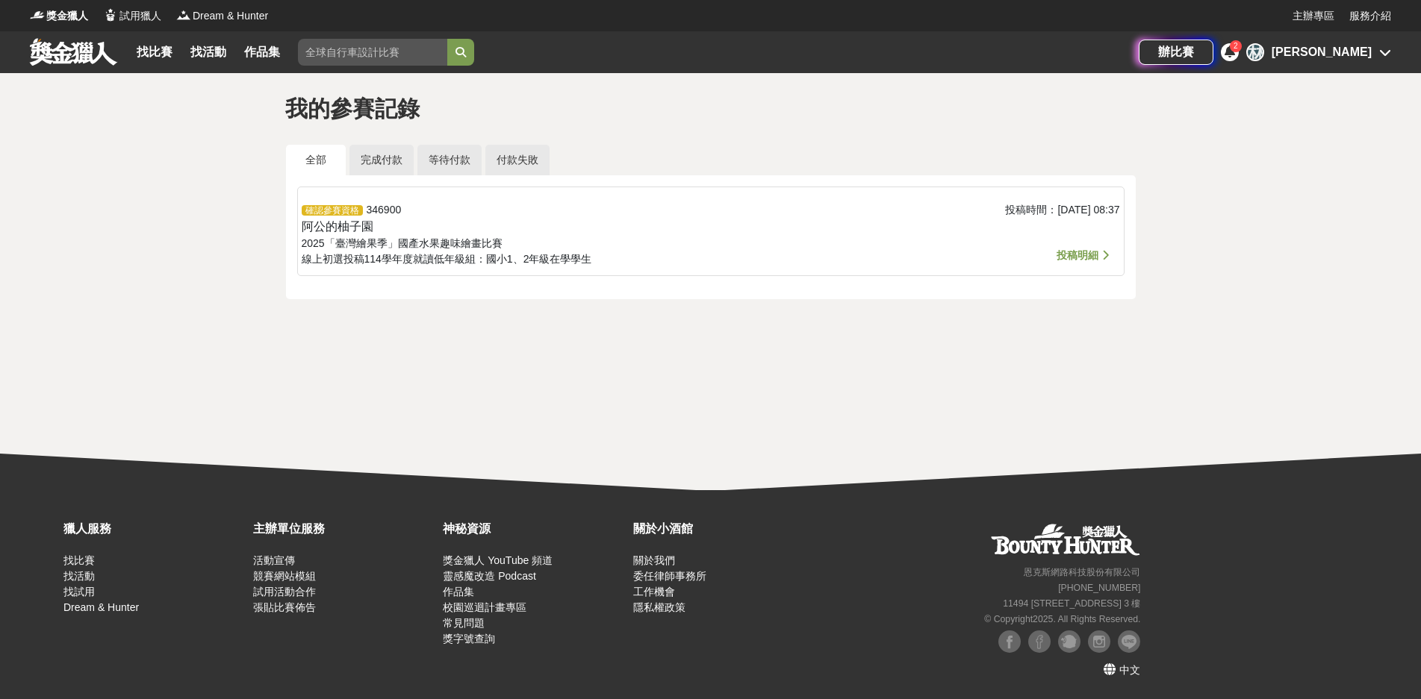
click at [1090, 255] on span "投稿明細" at bounding box center [1077, 255] width 42 height 12
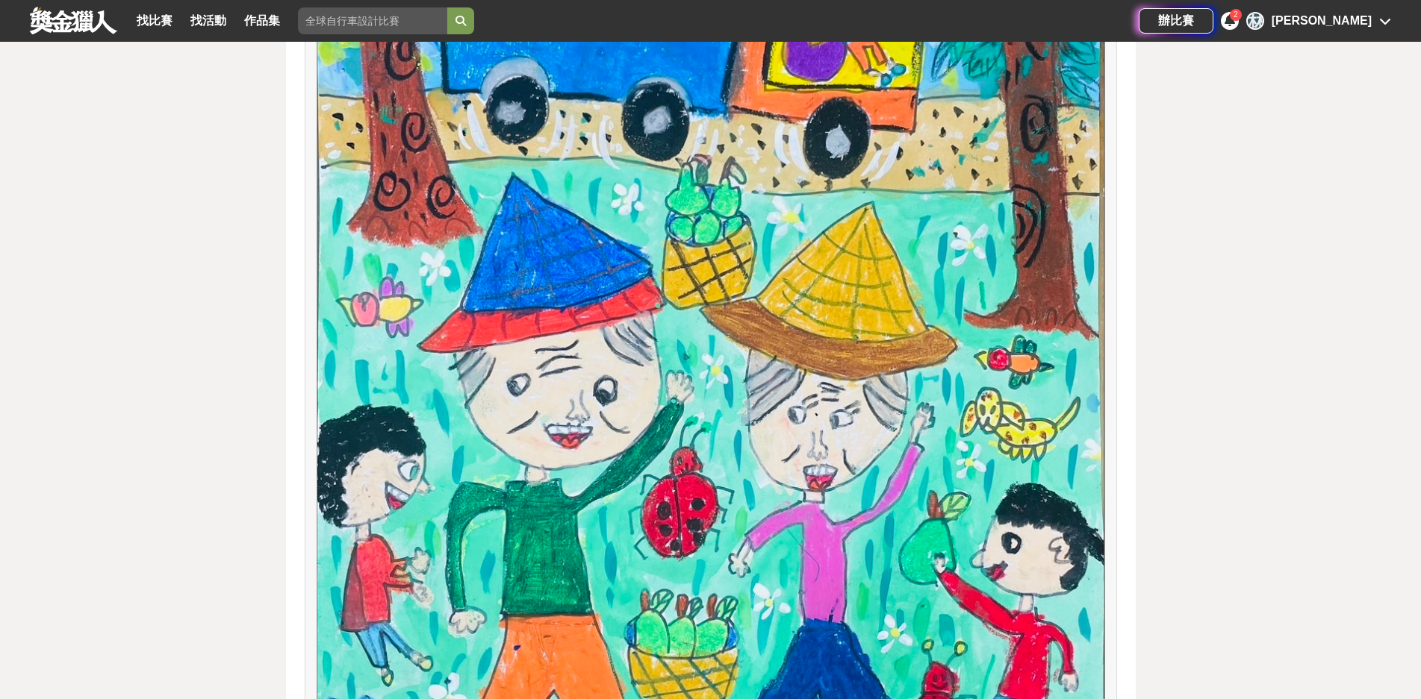
scroll to position [783, 0]
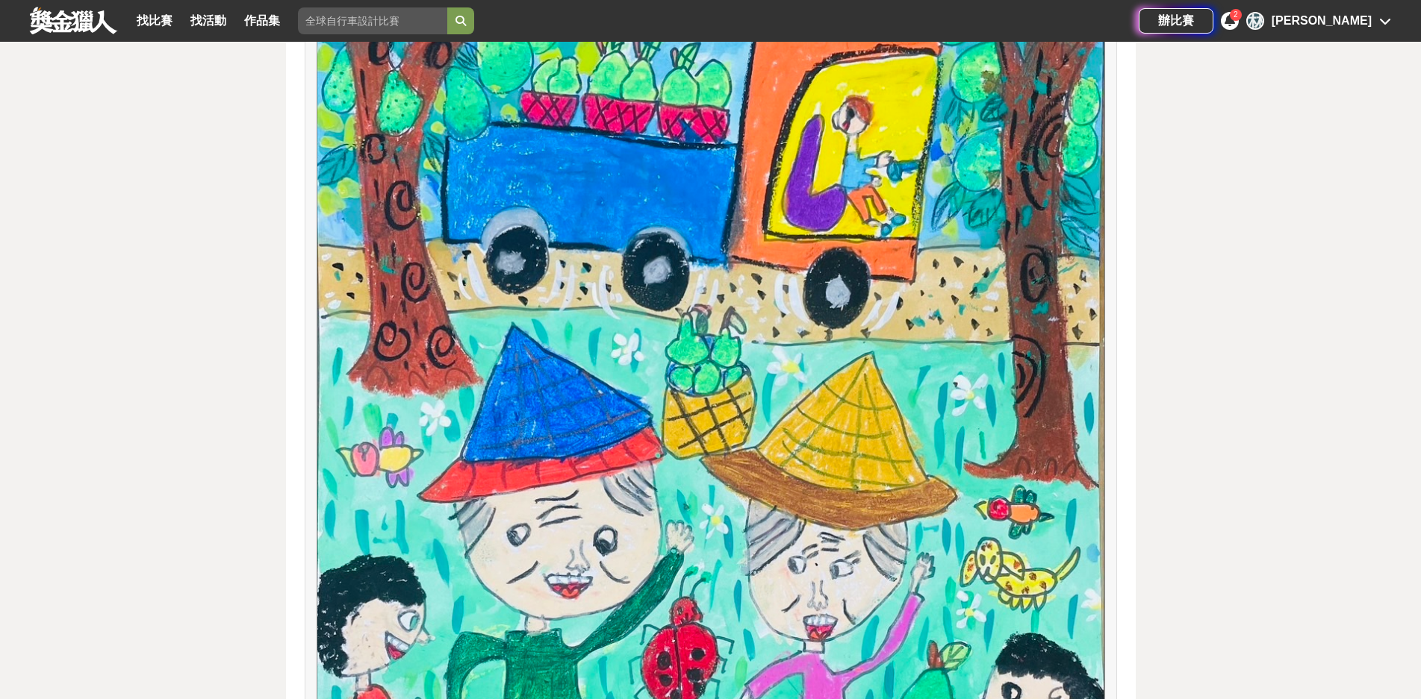
click at [1384, 17] on icon at bounding box center [1385, 21] width 12 height 12
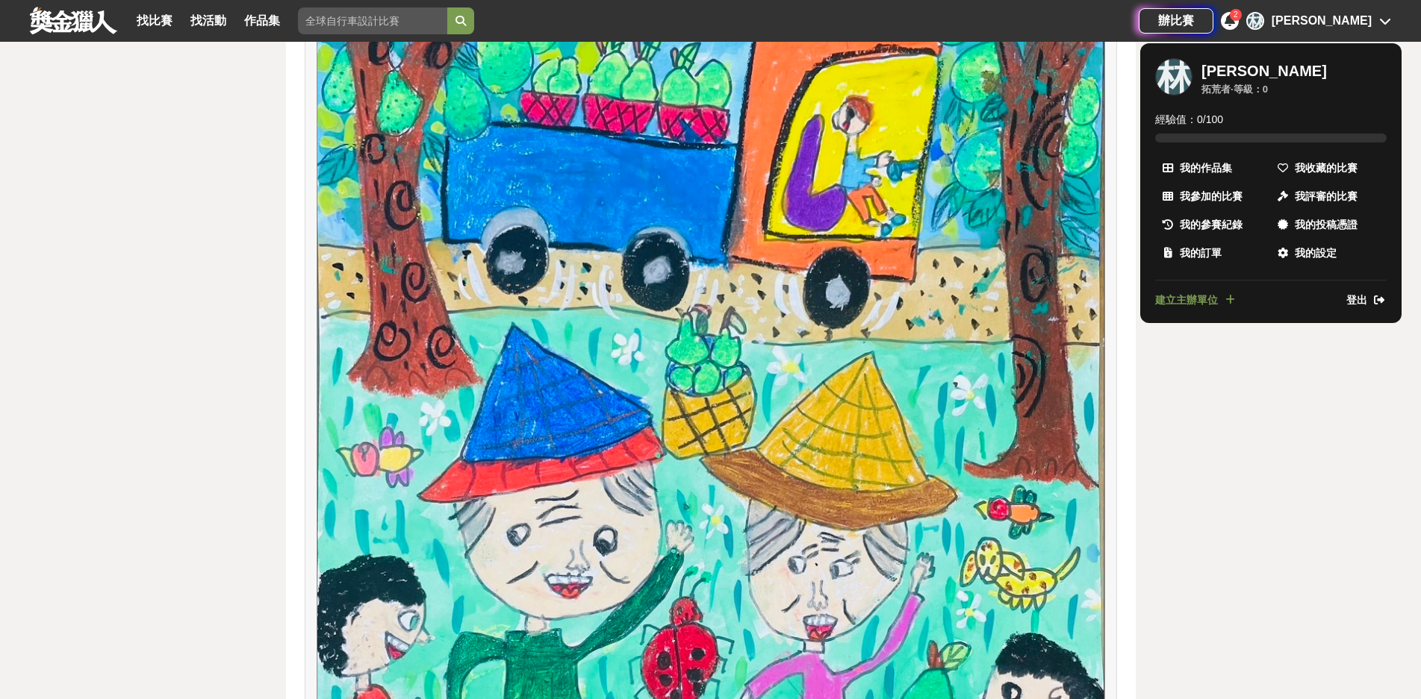
click at [1384, 19] on div at bounding box center [710, 349] width 1421 height 699
